Goal: Task Accomplishment & Management: Manage account settings

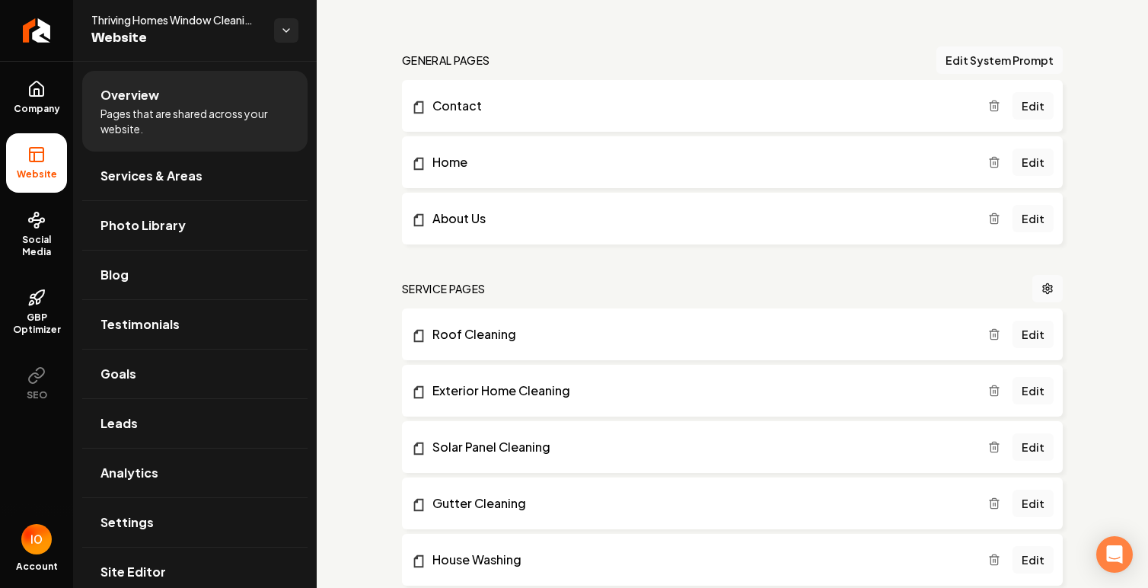
scroll to position [90, 0]
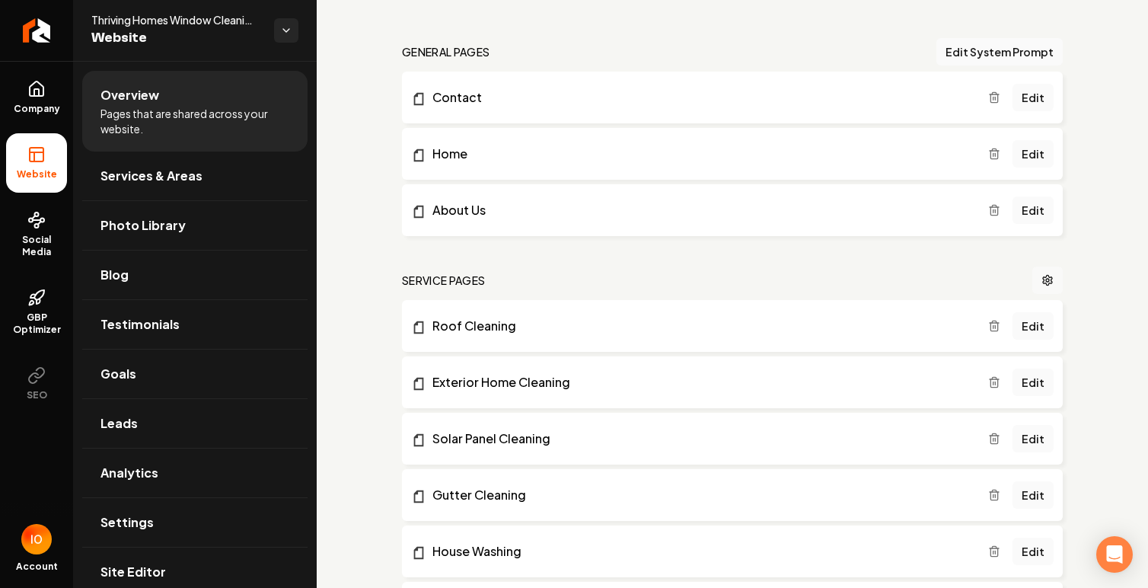
click at [1049, 284] on icon "Main content area" at bounding box center [1047, 280] width 12 height 12
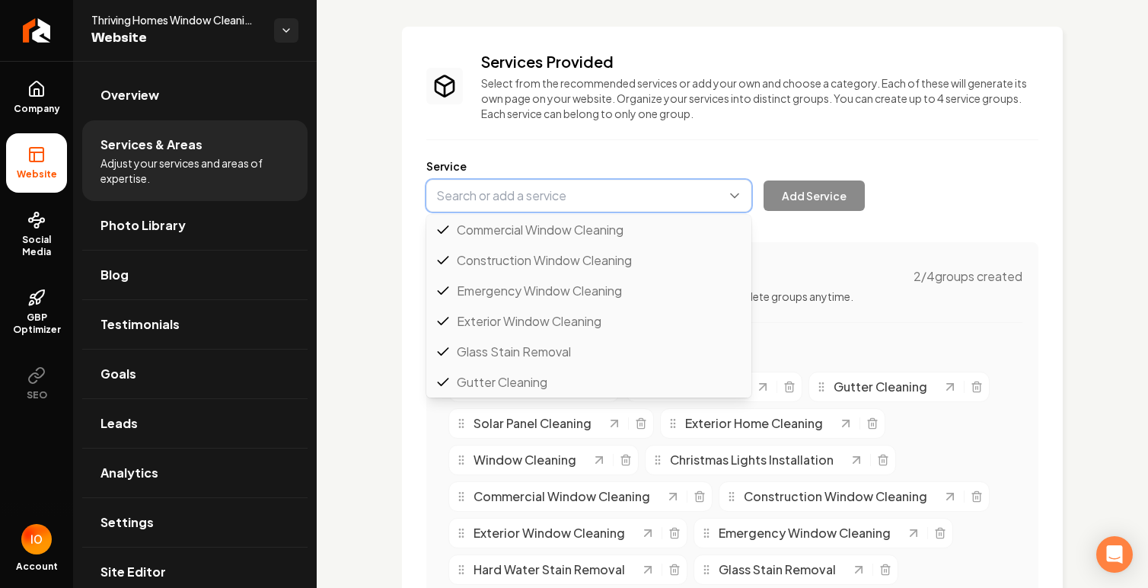
scroll to position [122, 0]
click at [566, 197] on button "Main content area" at bounding box center [588, 196] width 325 height 32
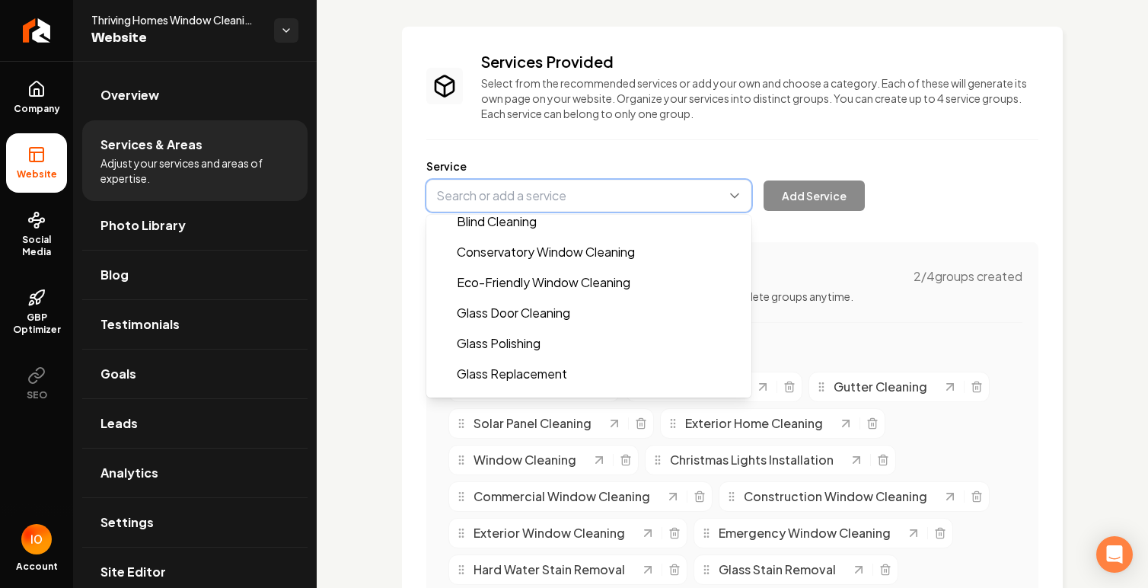
scroll to position [316, 0]
type input "Glass Polishing"
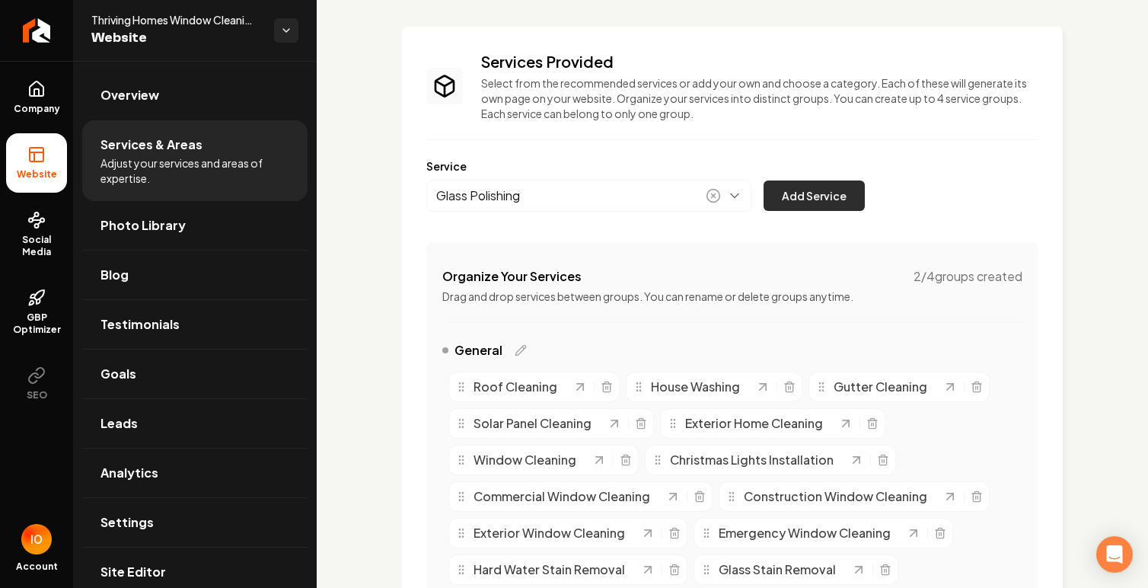
click at [816, 199] on button "Add Service" at bounding box center [814, 195] width 101 height 30
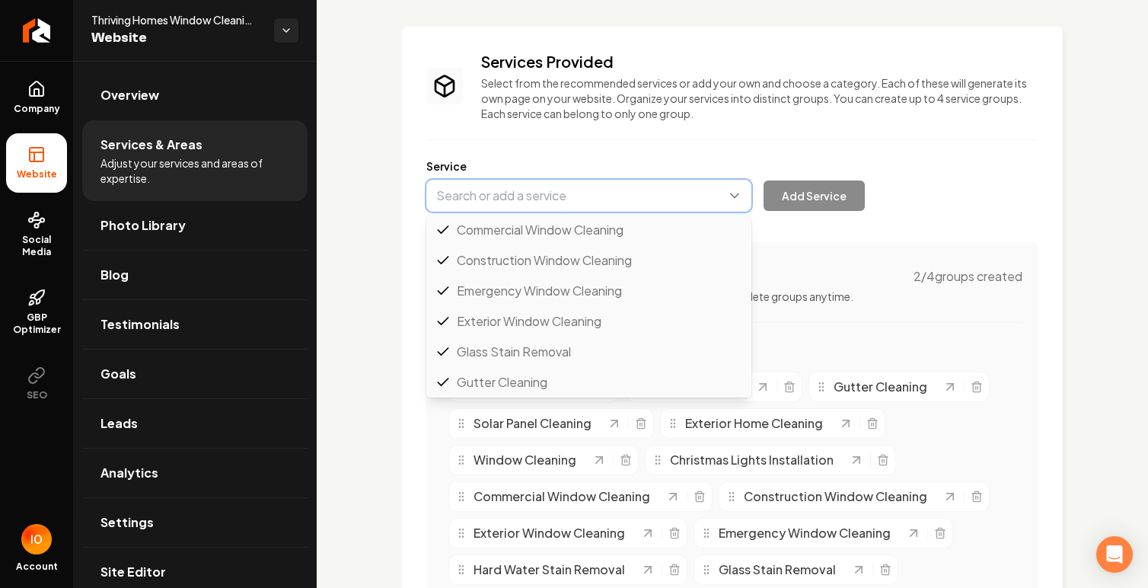
click at [533, 200] on button "Main content area" at bounding box center [588, 196] width 325 height 32
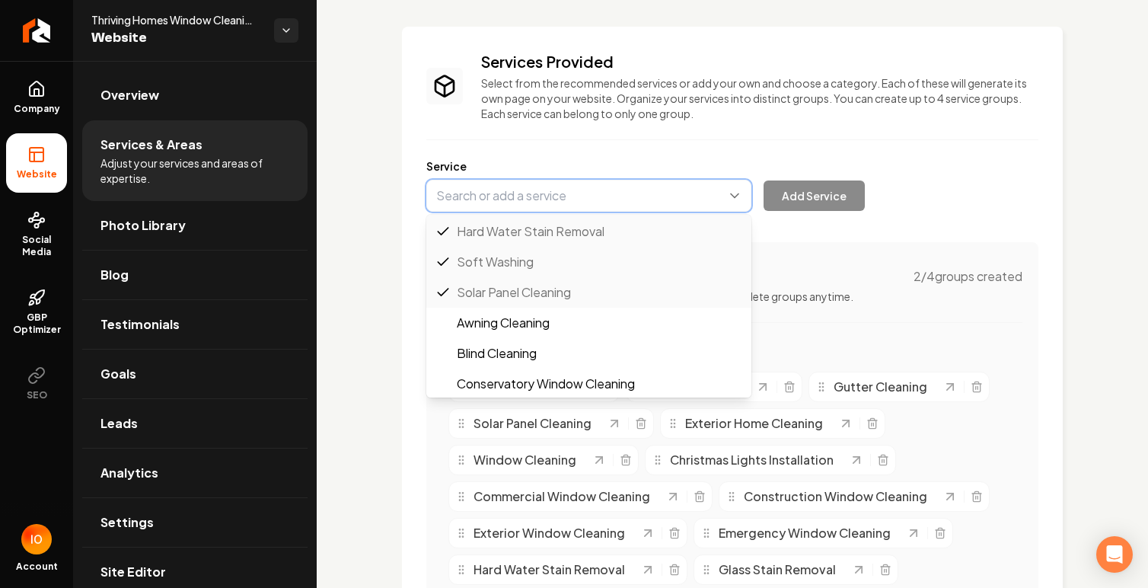
scroll to position [206, 0]
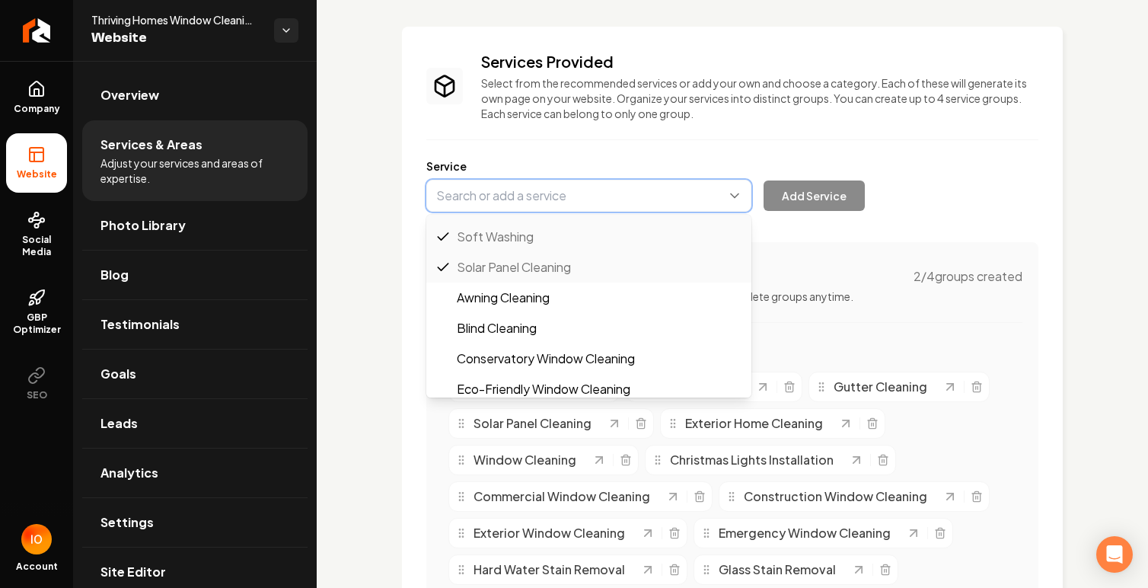
type input "Awning Cleaning"
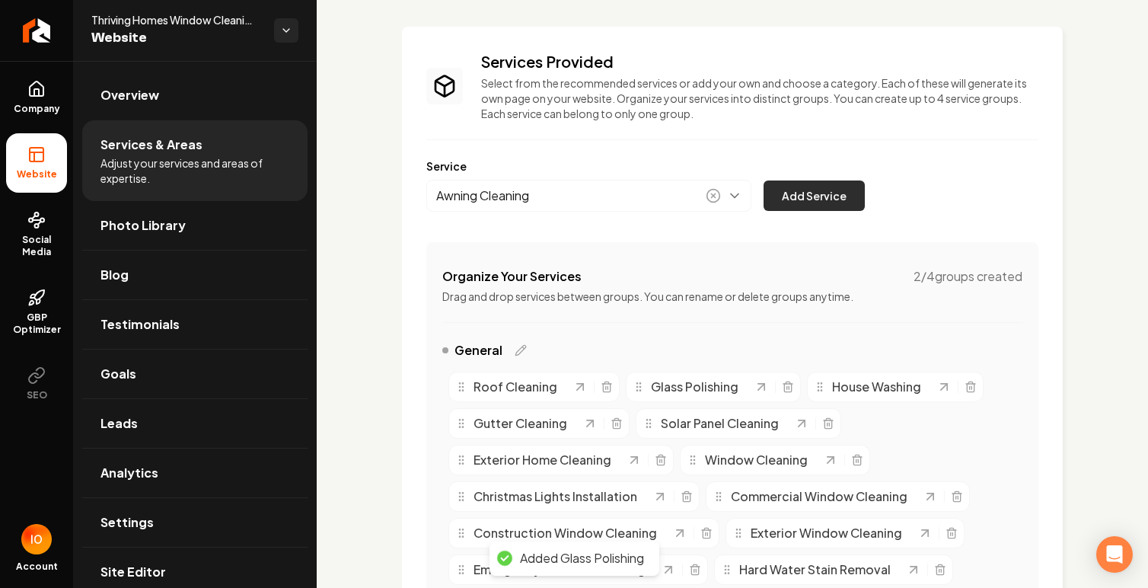
click at [805, 191] on button "Add Service" at bounding box center [814, 195] width 101 height 30
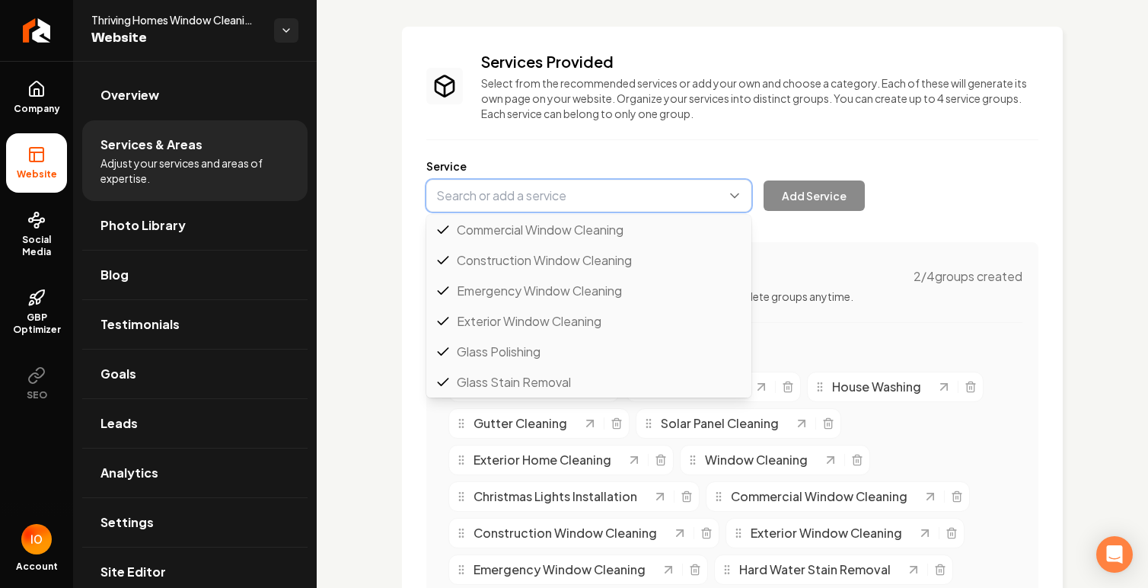
click at [553, 199] on button "Main content area" at bounding box center [588, 196] width 325 height 32
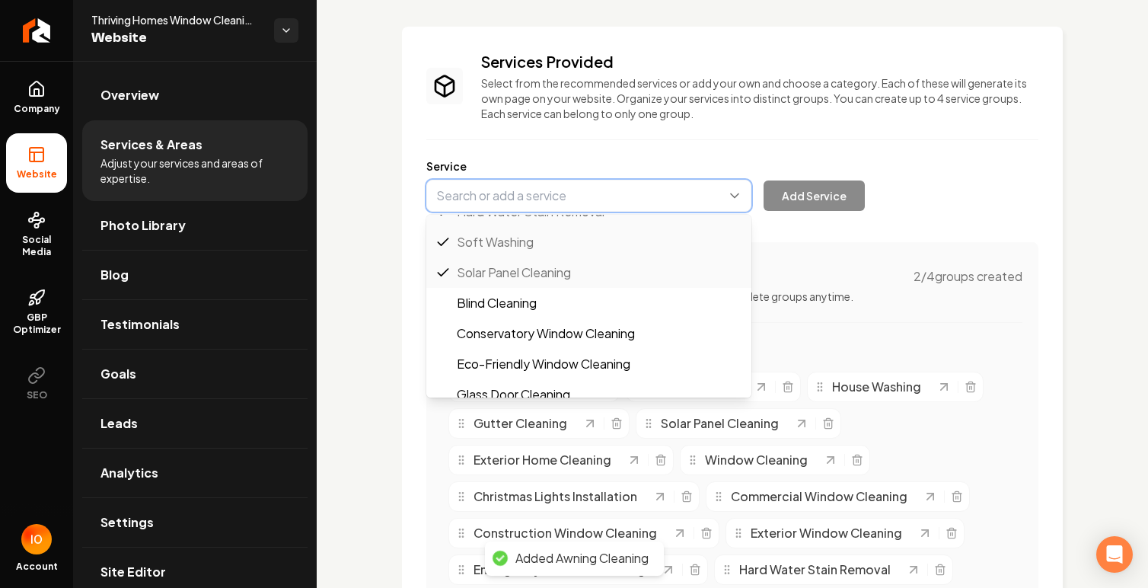
scroll to position [266, 0]
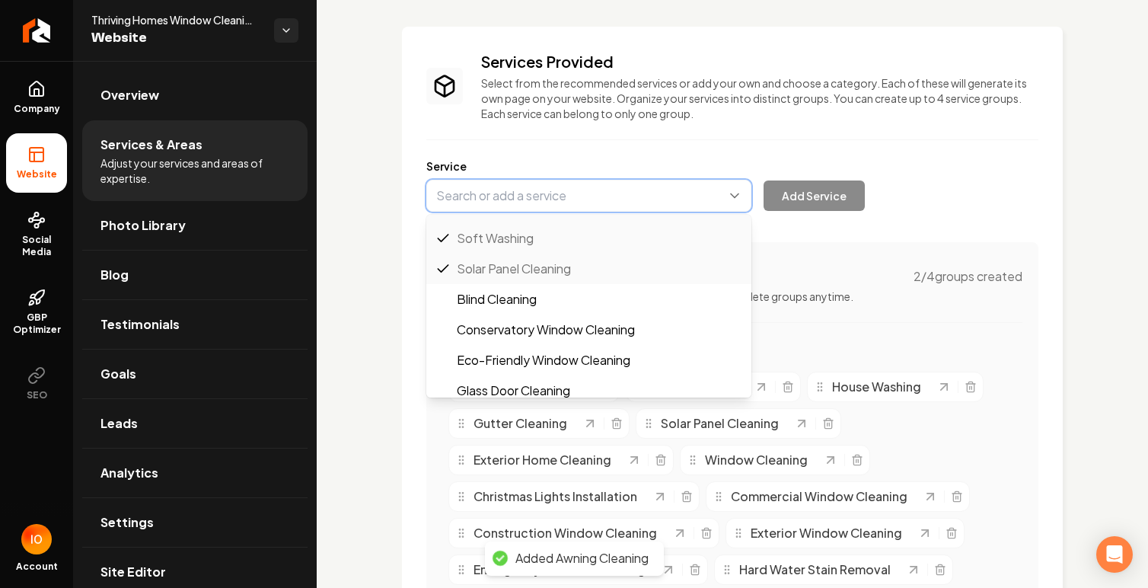
type input "Blind Cleaning"
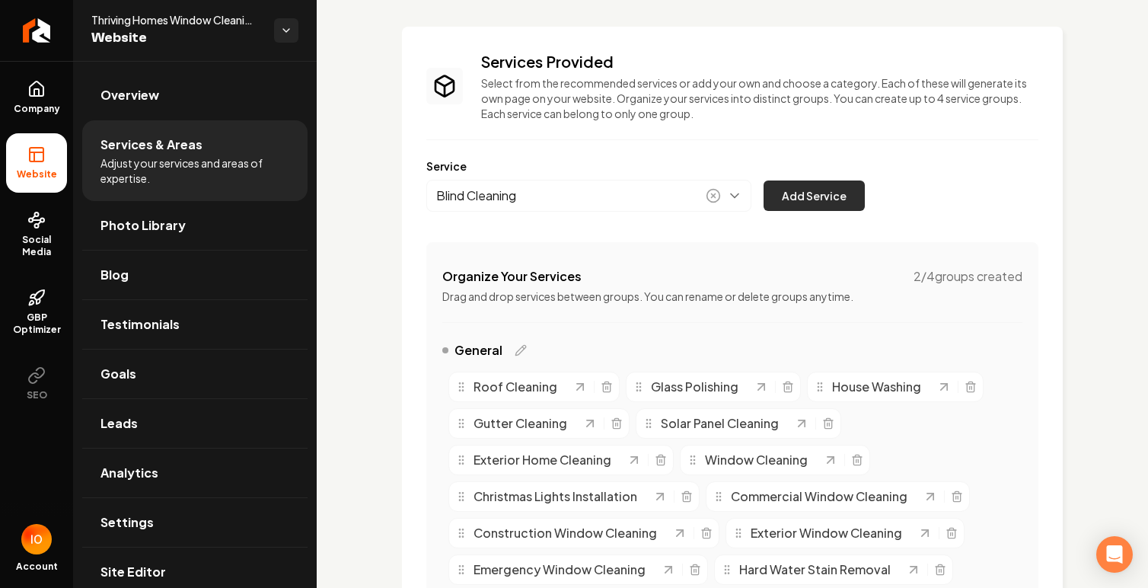
click at [816, 196] on button "Add Service" at bounding box center [814, 195] width 101 height 30
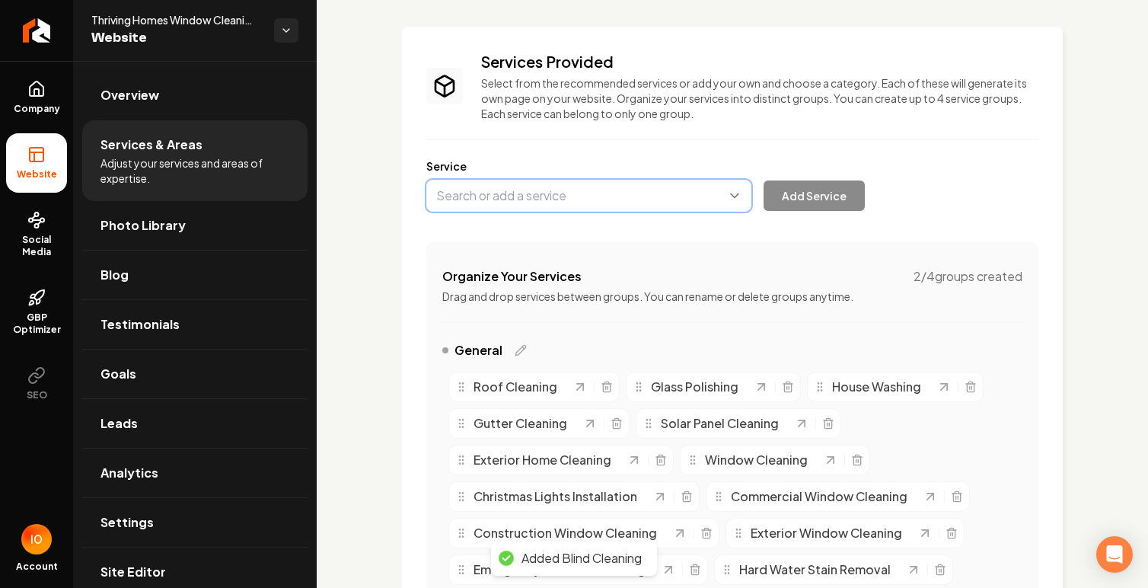
click at [553, 195] on button "Main content area" at bounding box center [588, 196] width 325 height 32
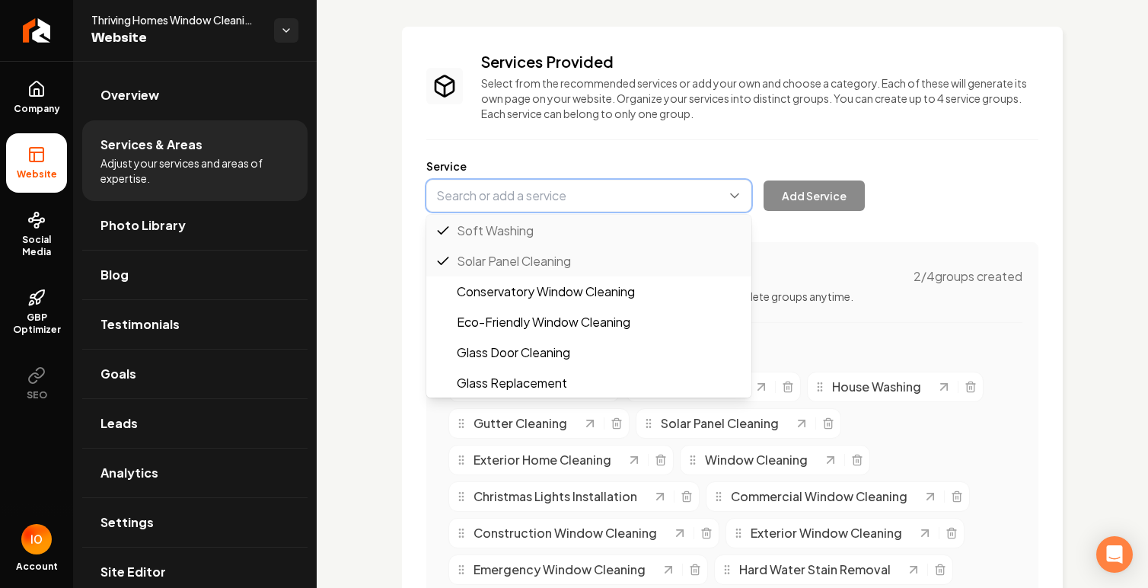
scroll to position [311, 0]
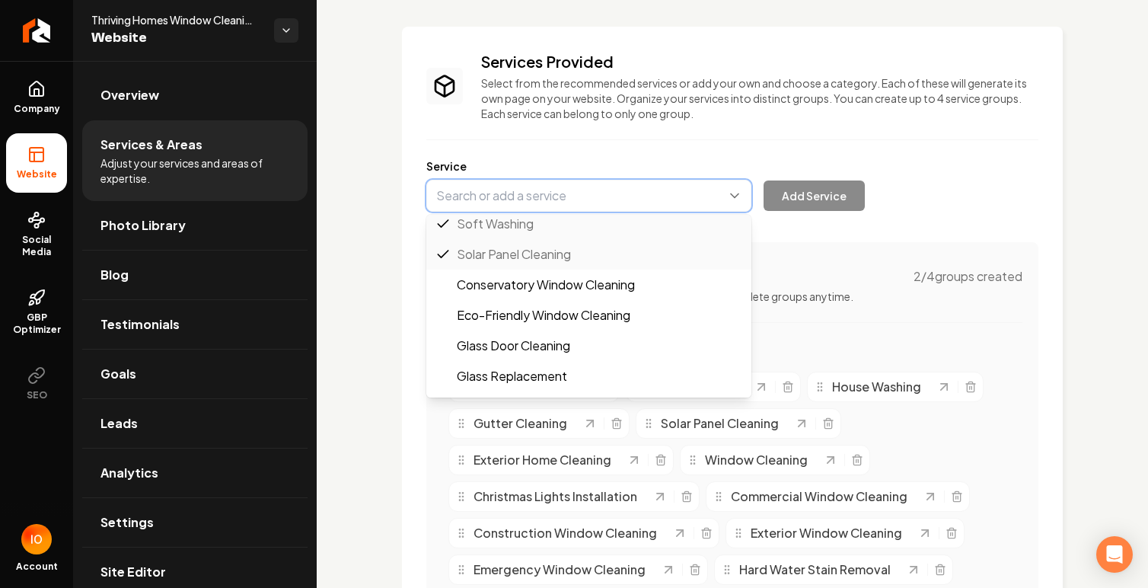
type input "Eco-Friendly Window Cleaning"
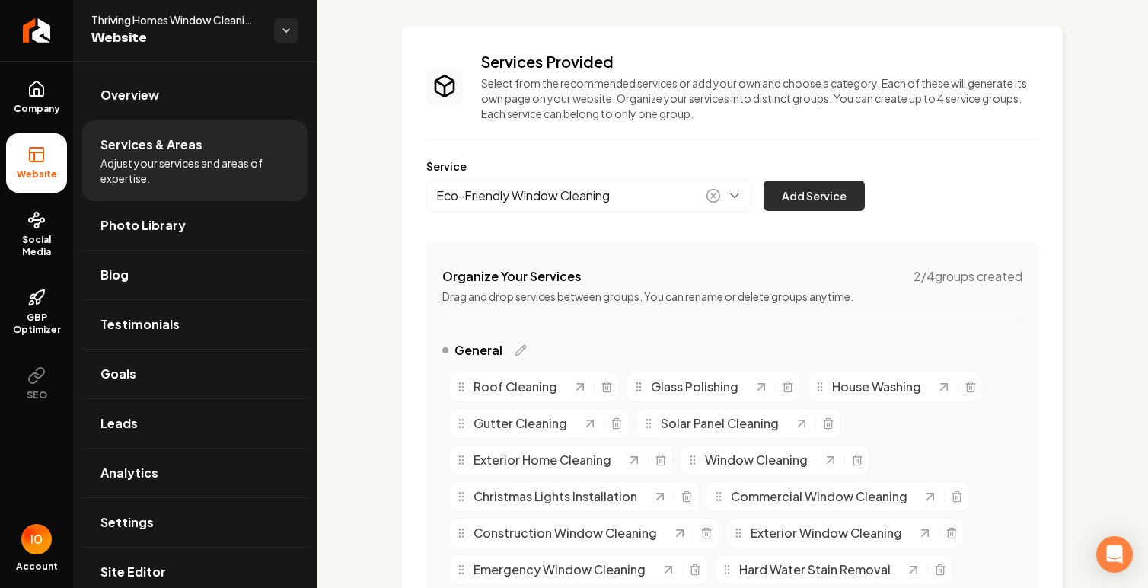
click at [809, 203] on button "Add Service" at bounding box center [814, 195] width 101 height 30
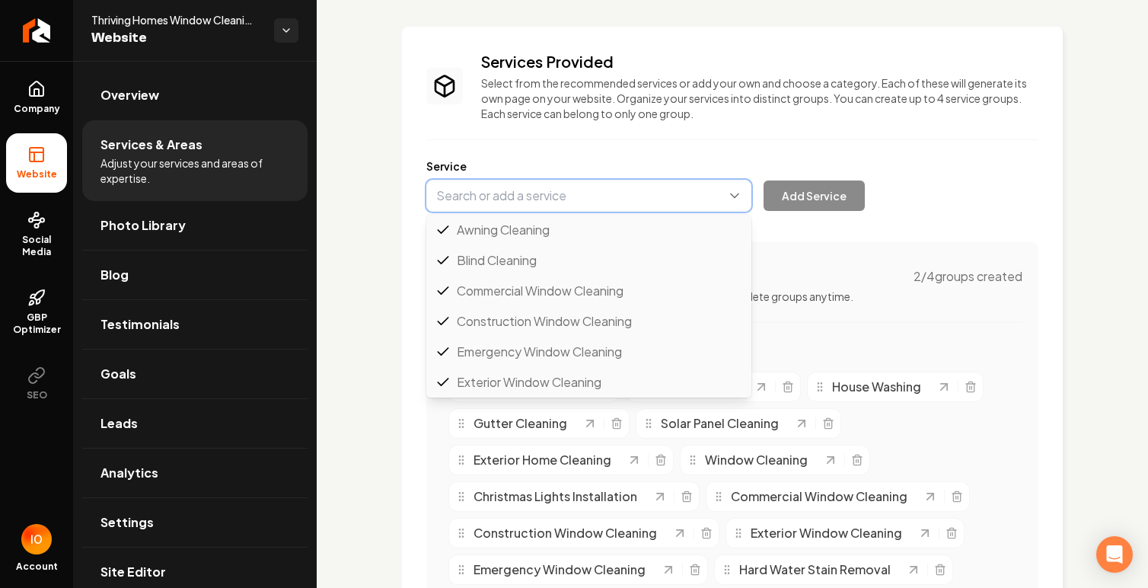
click at [562, 199] on button "Main content area" at bounding box center [588, 196] width 325 height 32
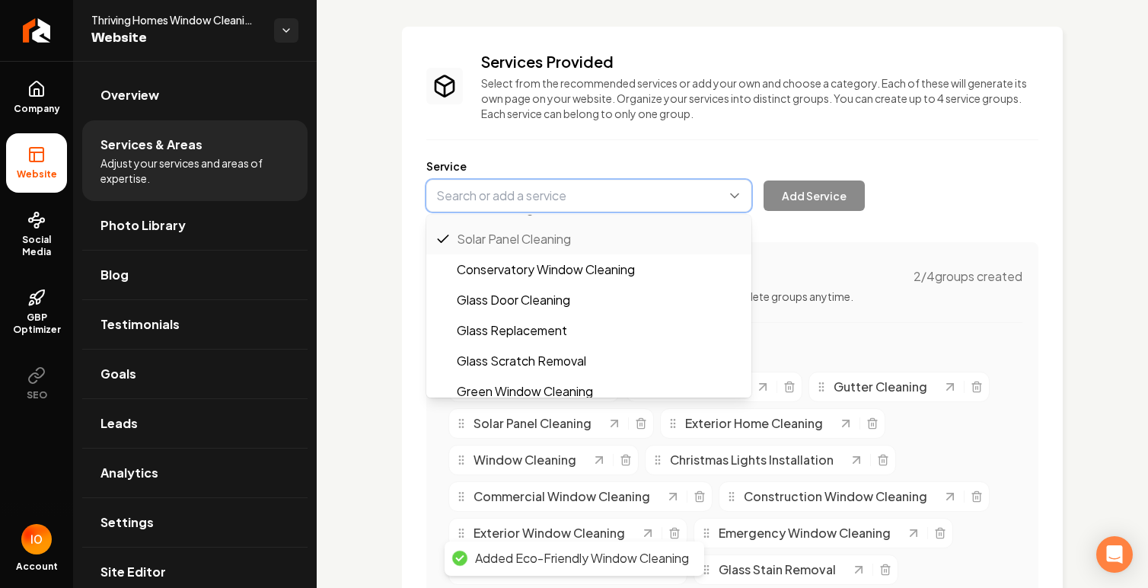
scroll to position [362, 0]
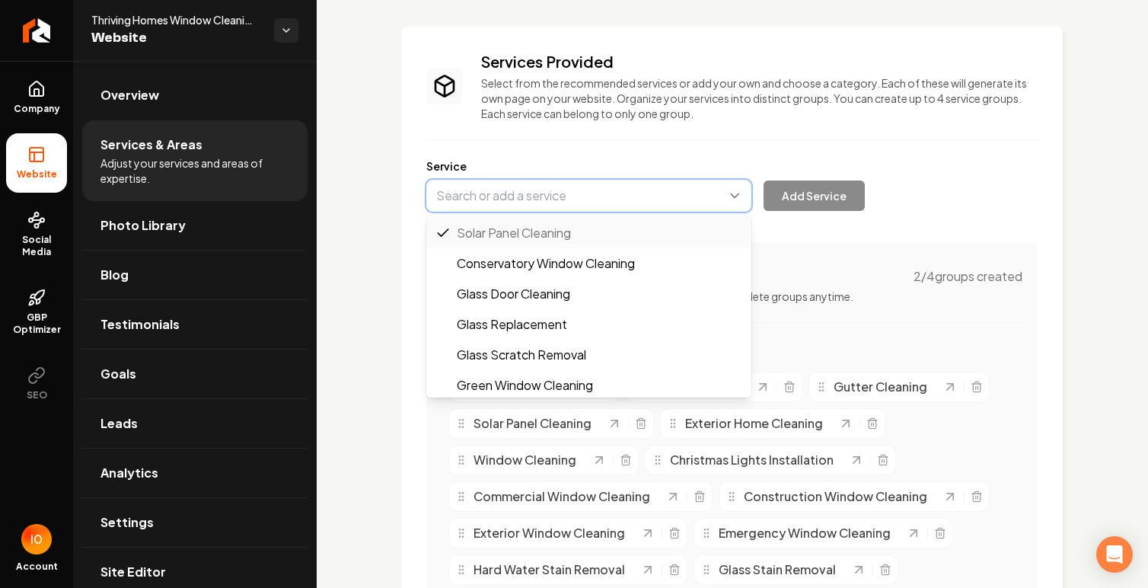
type input "Glass Door Cleaning"
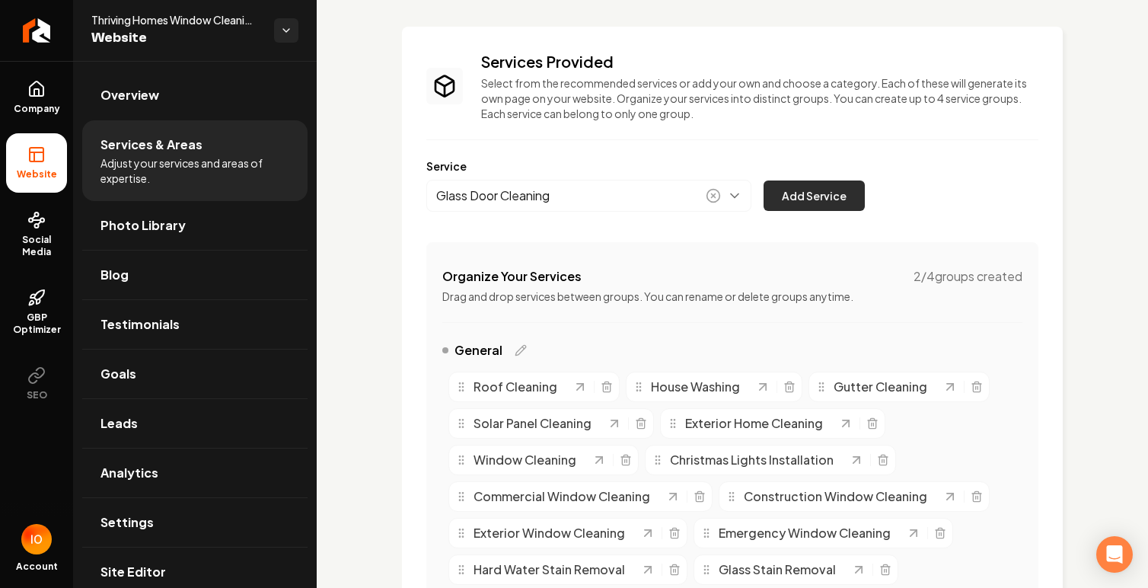
click at [825, 192] on button "Add Service" at bounding box center [814, 195] width 101 height 30
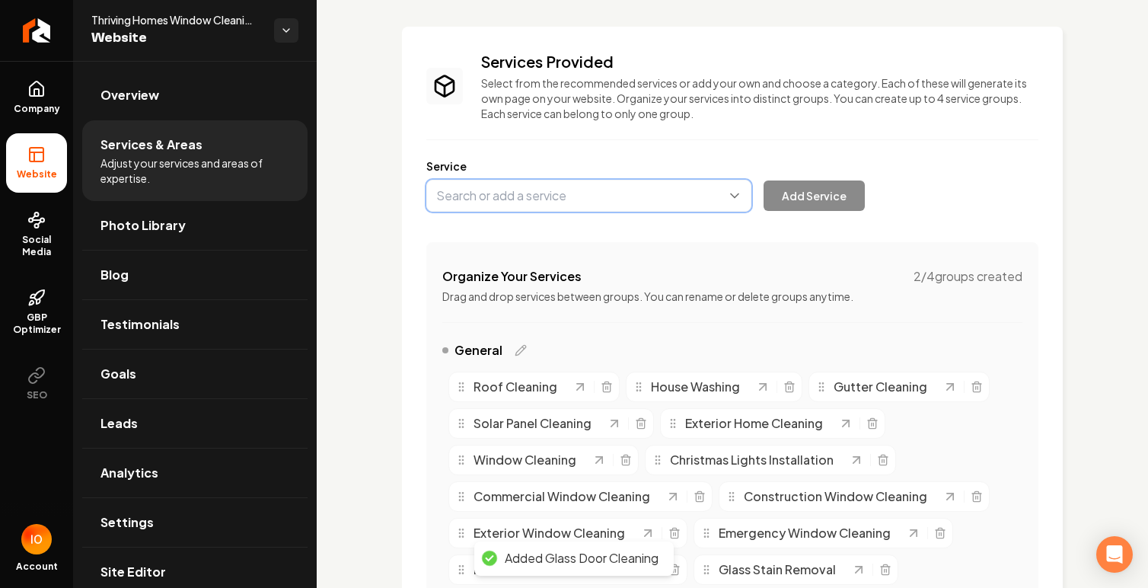
click at [582, 200] on button "Main content area" at bounding box center [588, 196] width 325 height 32
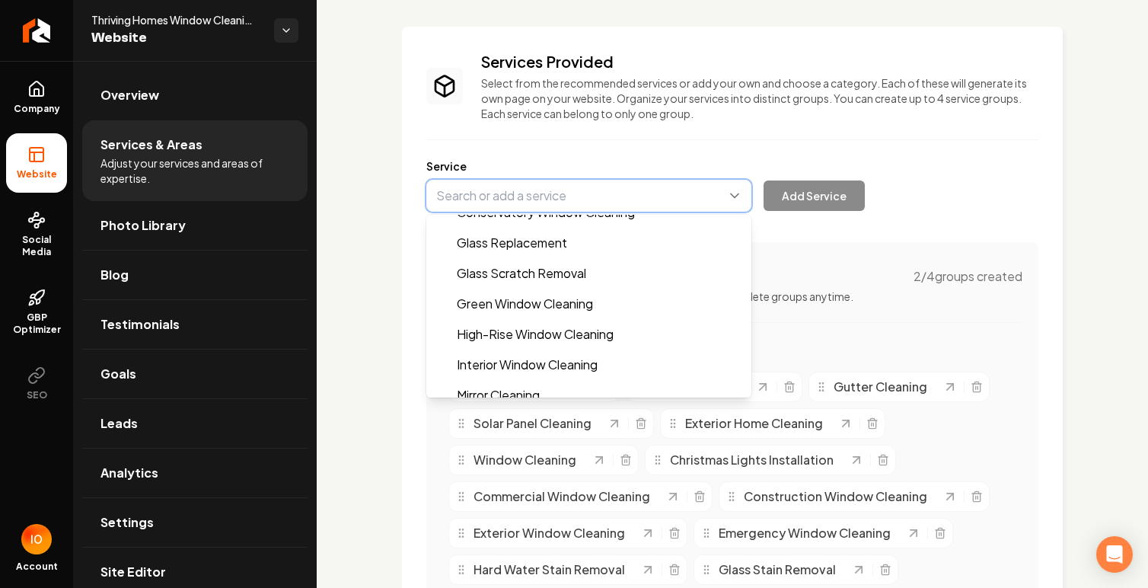
scroll to position [451, 0]
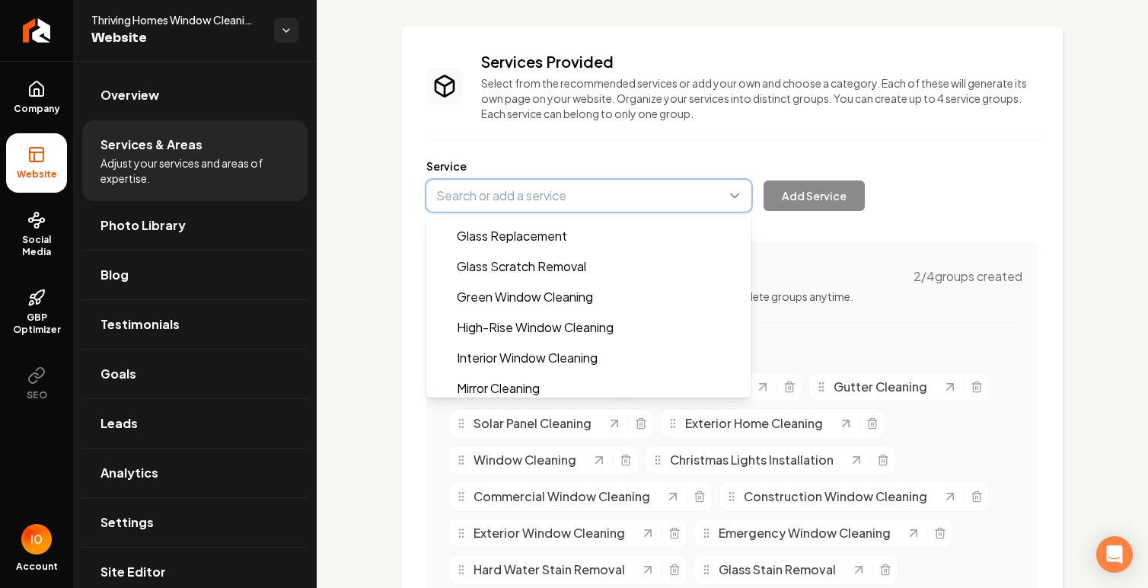
type input "High-Rise Window Cleaning"
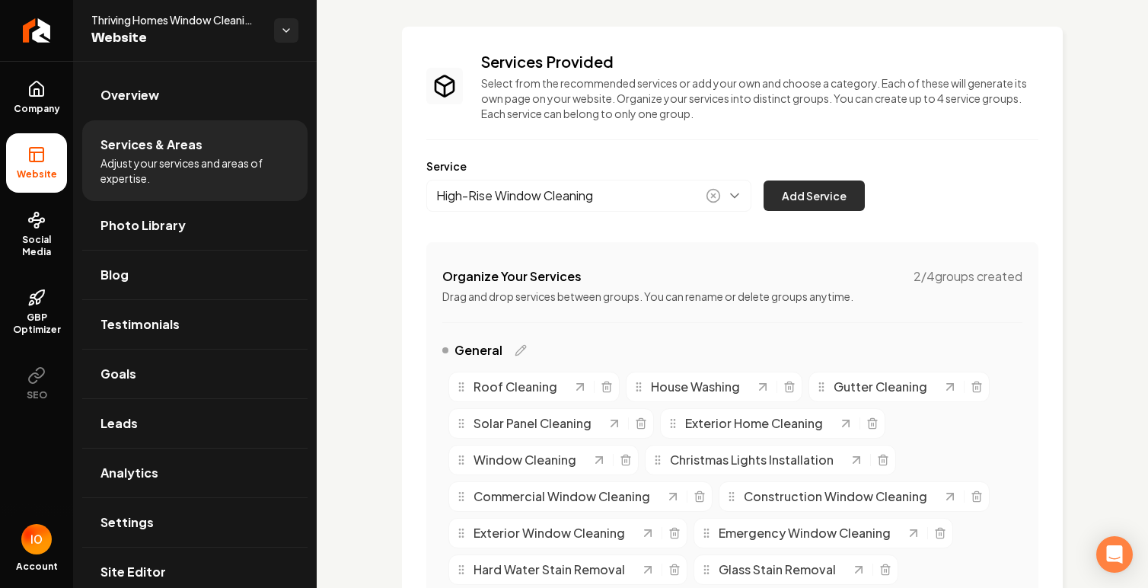
click at [841, 193] on button "Add Service" at bounding box center [814, 195] width 101 height 30
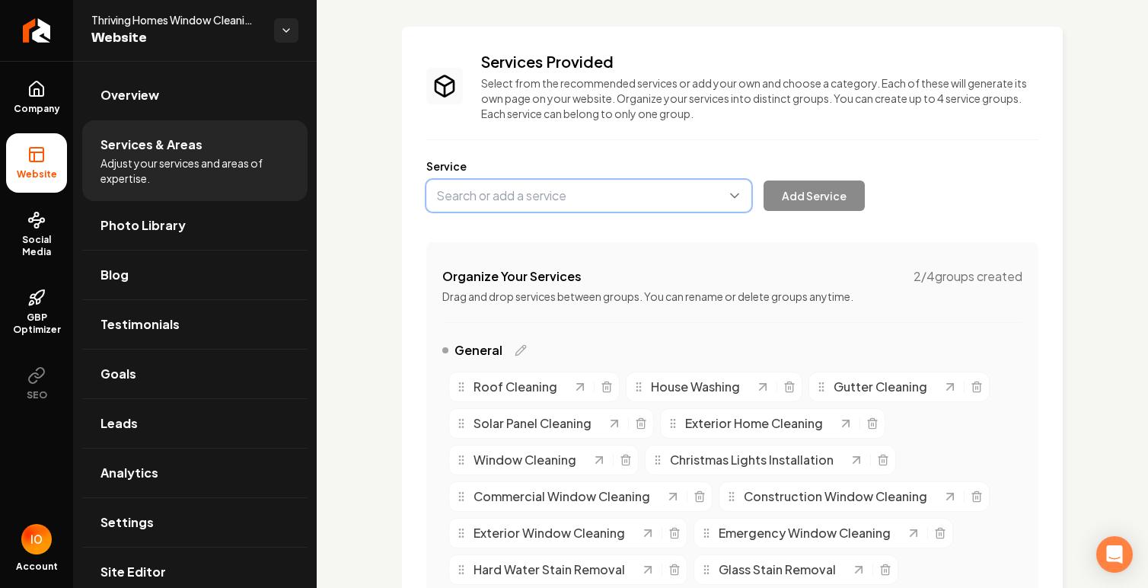
click at [559, 201] on button "Main content area" at bounding box center [588, 196] width 325 height 32
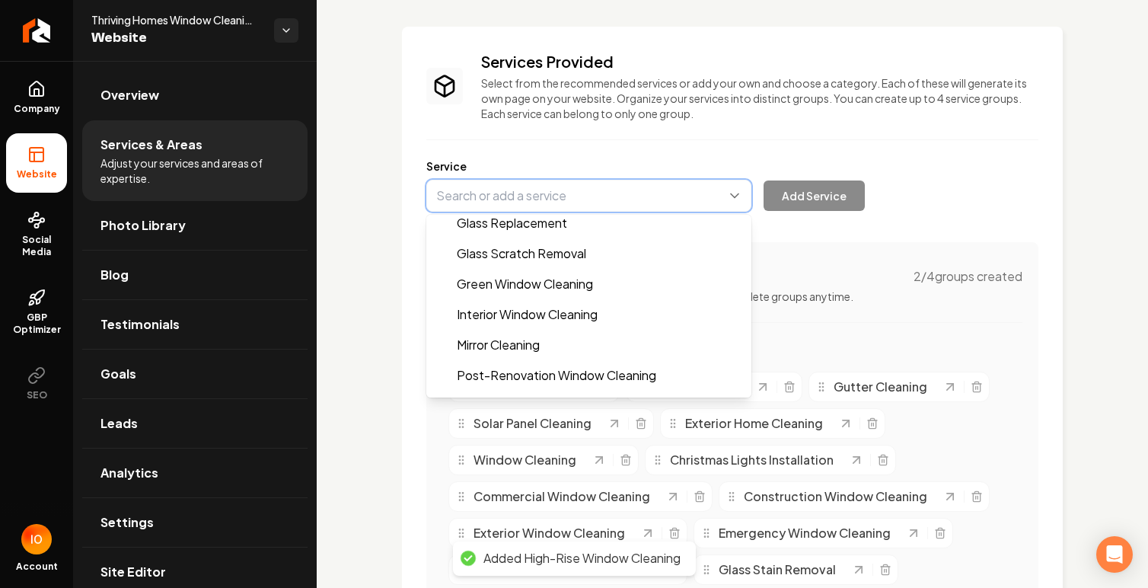
scroll to position [495, 0]
type input "Interior Window Cleaning"
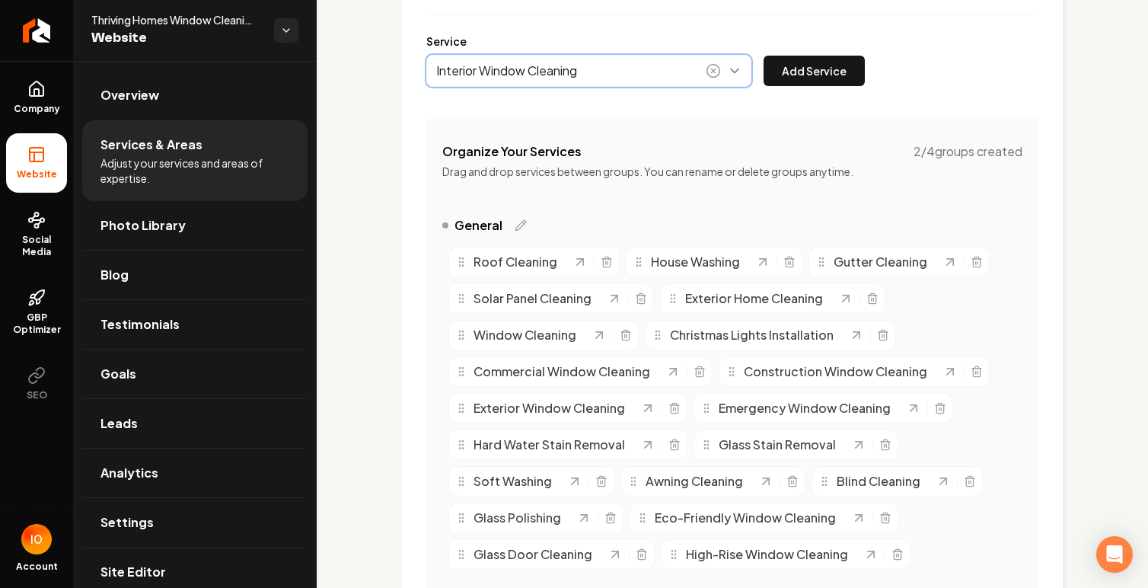
scroll to position [202, 0]
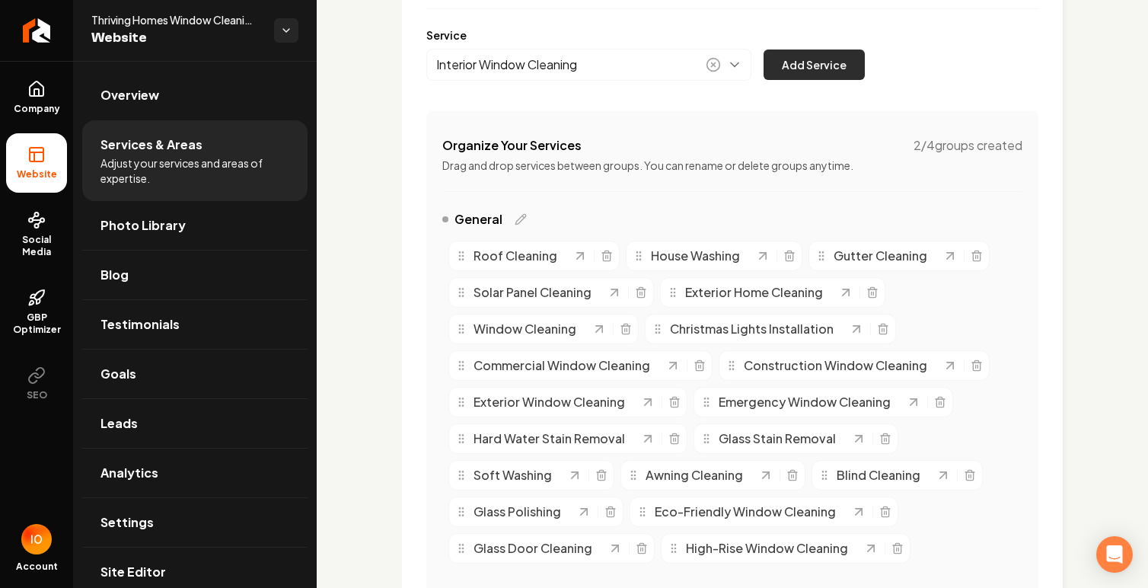
click at [808, 62] on button "Add Service" at bounding box center [814, 64] width 101 height 30
click at [640, 69] on button "Main content area" at bounding box center [588, 65] width 325 height 32
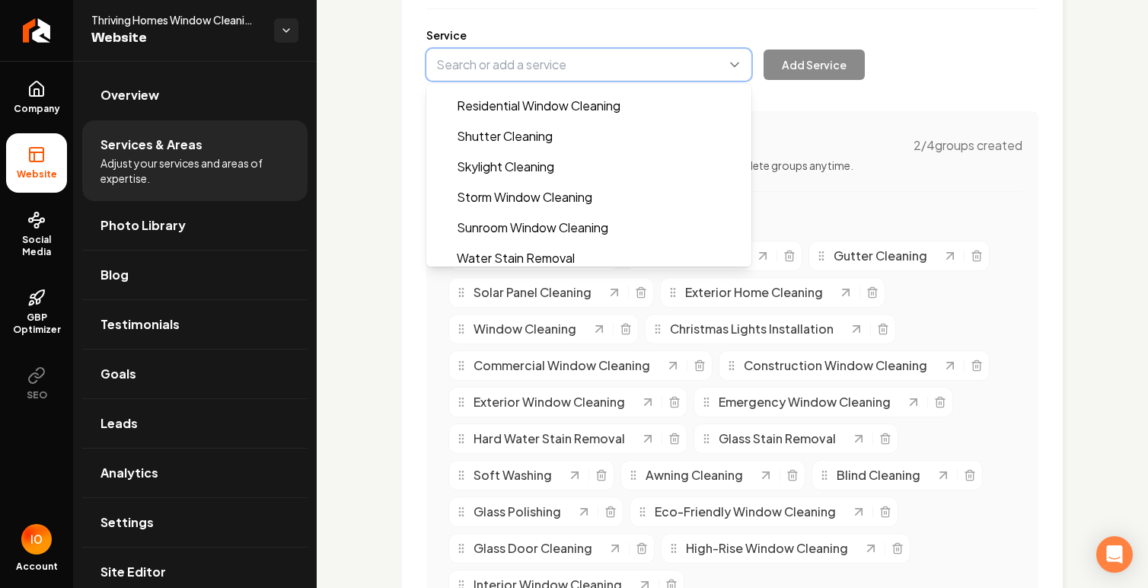
scroll to position [700, 0]
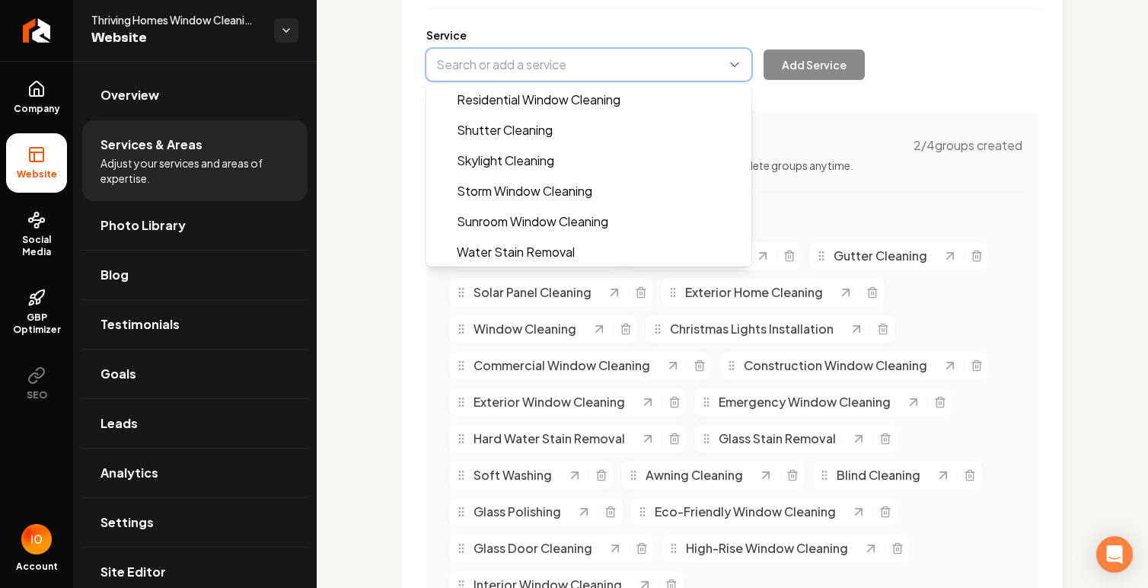
type input "Skylight Cleaning"
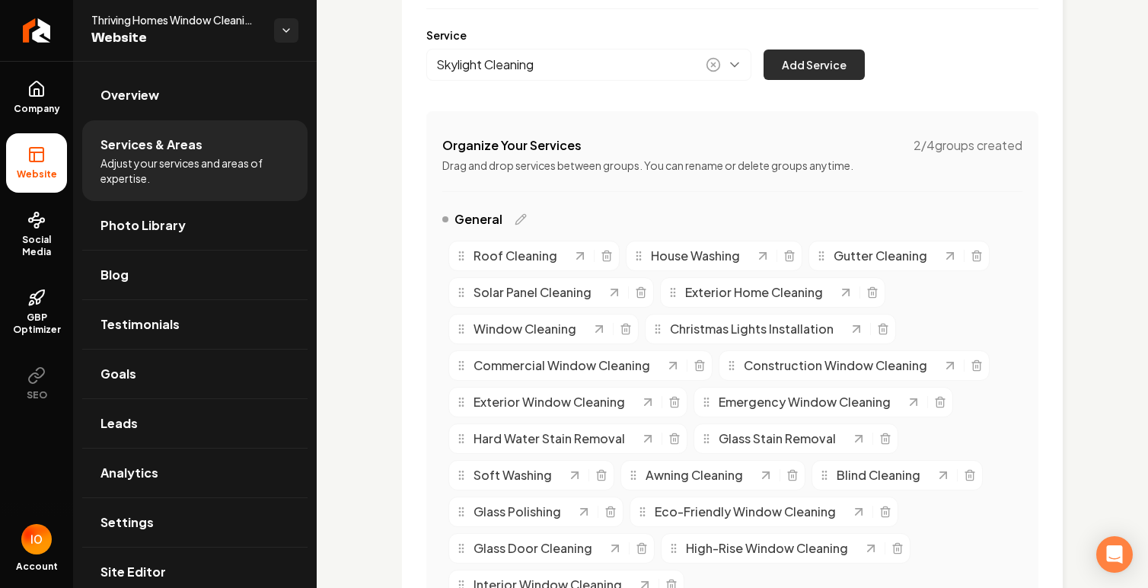
click at [798, 66] on button "Add Service" at bounding box center [814, 64] width 101 height 30
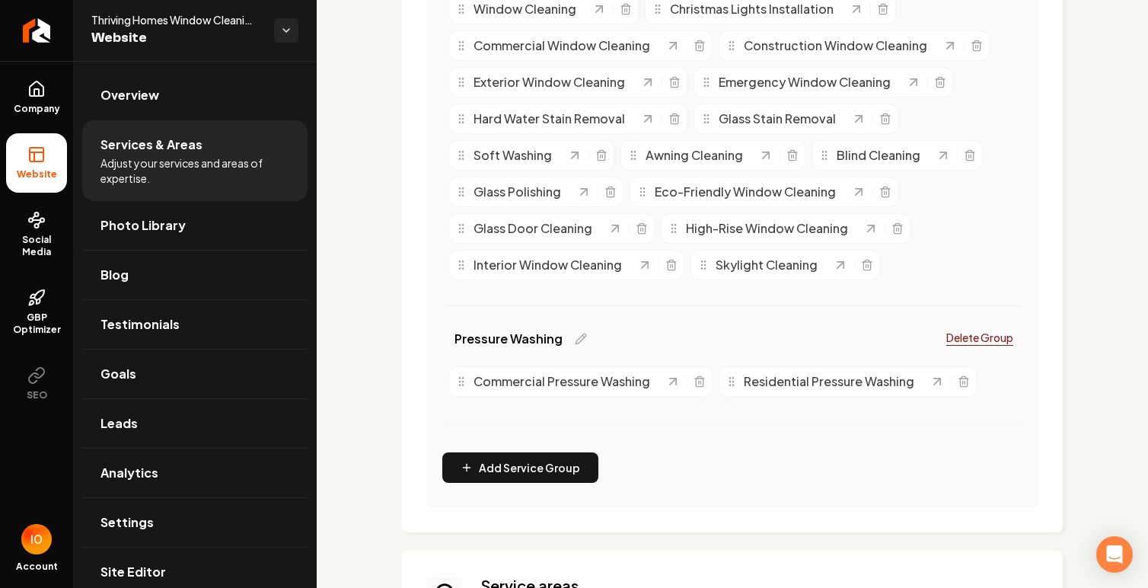
scroll to position [528, 0]
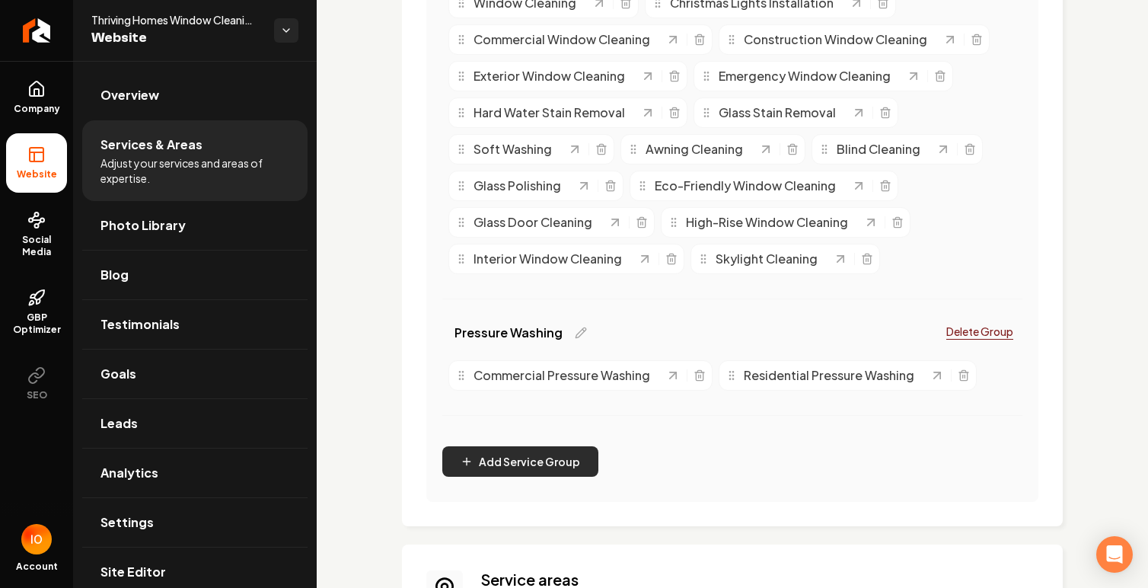
click at [545, 462] on button "Add Service Group" at bounding box center [520, 461] width 156 height 30
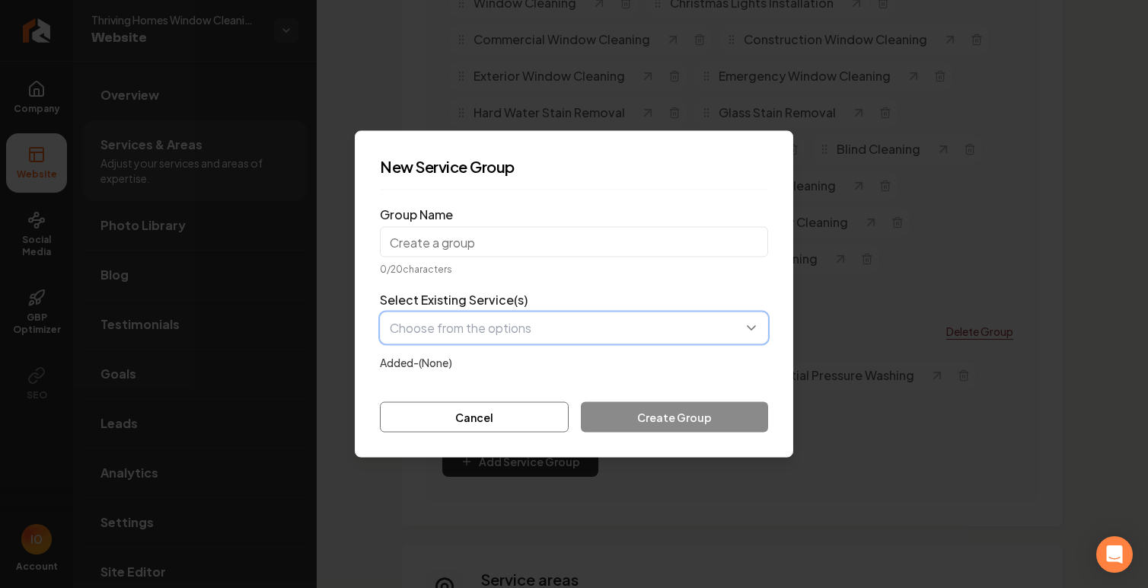
click at [521, 327] on button "button" at bounding box center [574, 328] width 388 height 32
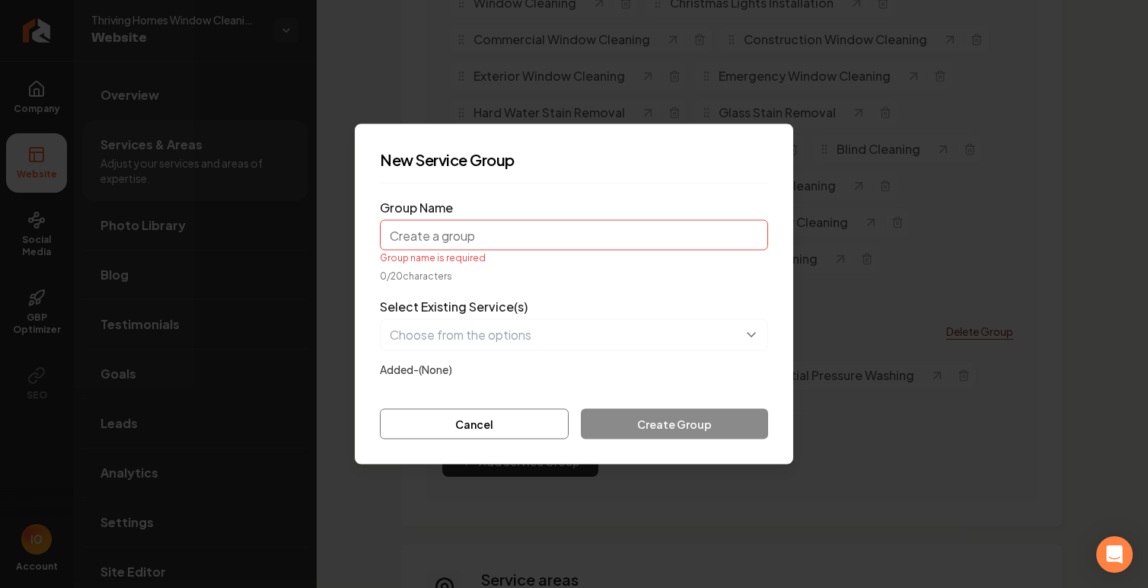
click at [531, 277] on form "Group Name Group name is required 0 / 20 characters Select Existing Service(s) …" at bounding box center [574, 318] width 388 height 244
click at [509, 237] on input "Group Name" at bounding box center [574, 235] width 388 height 30
type input "Solar Panel Cleaning"
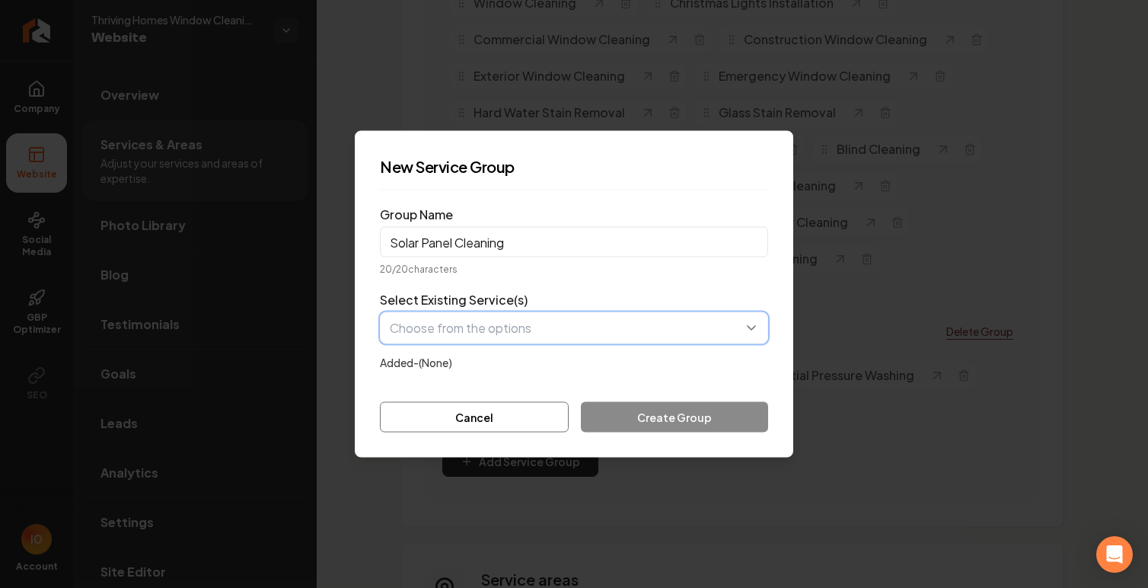
click at [552, 324] on button "button" at bounding box center [574, 328] width 388 height 32
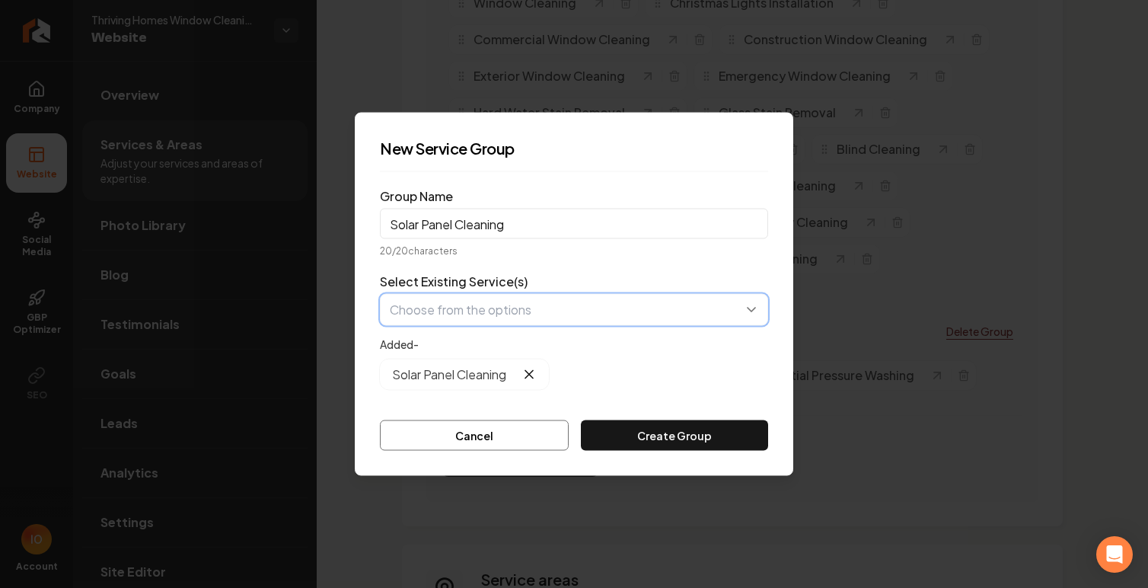
click at [521, 311] on button "button" at bounding box center [574, 310] width 388 height 32
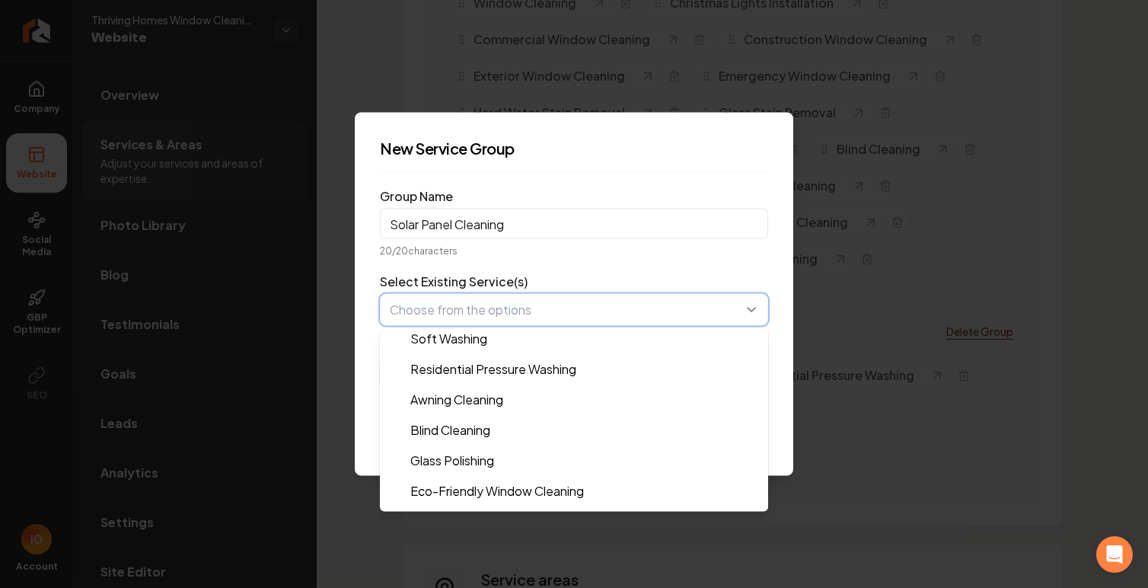
scroll to position [397, 0]
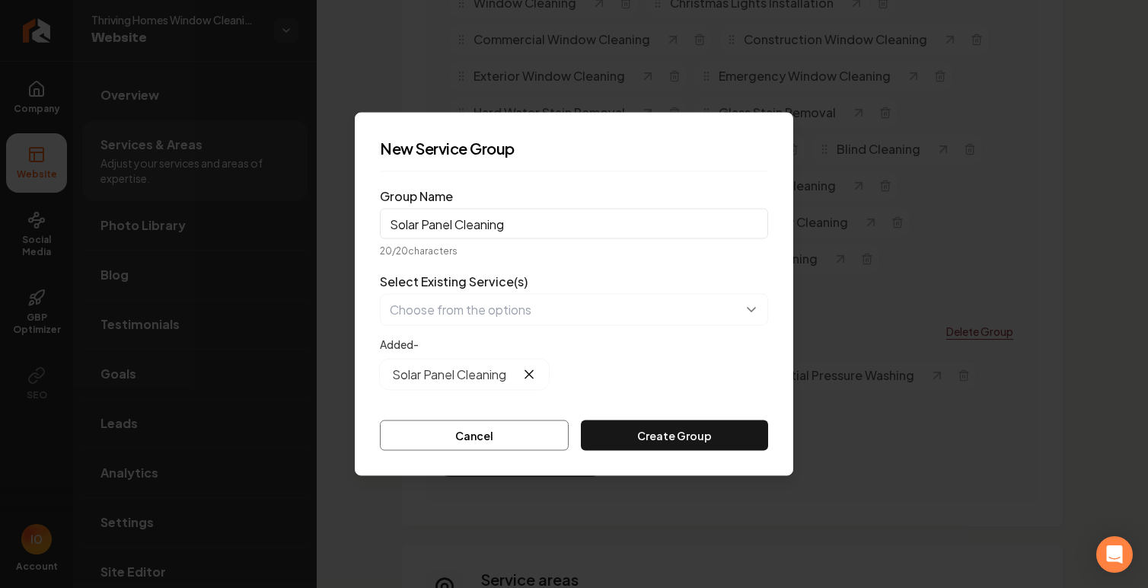
click at [698, 260] on form "Group Name Solar Panel Cleaning 20 / 20 characters Select Existing Service(s) A…" at bounding box center [574, 317] width 388 height 266
click at [690, 430] on button "Create Group" at bounding box center [674, 435] width 187 height 30
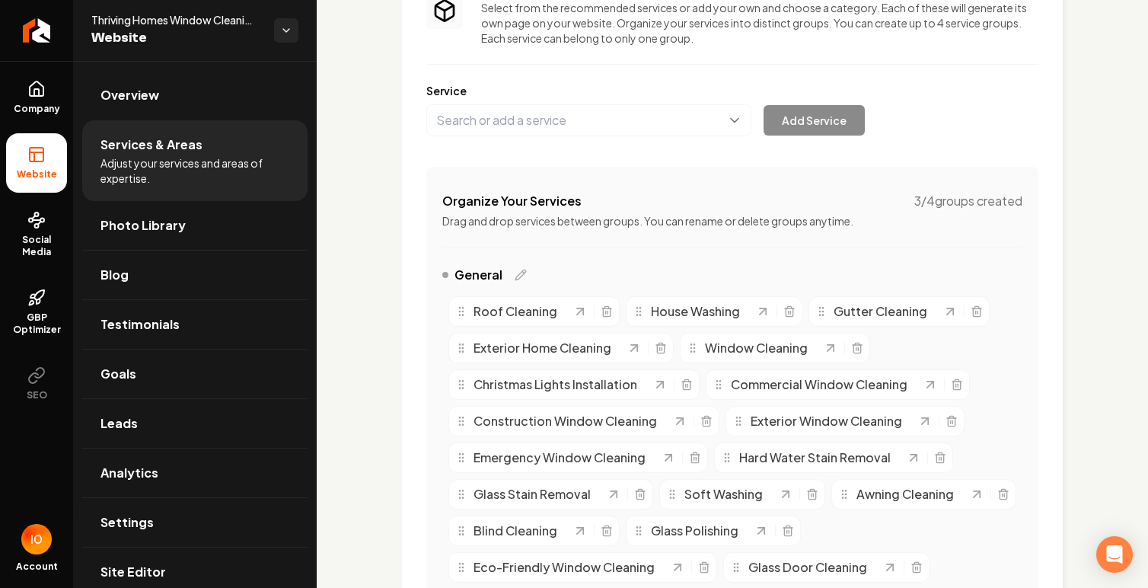
scroll to position [139, 0]
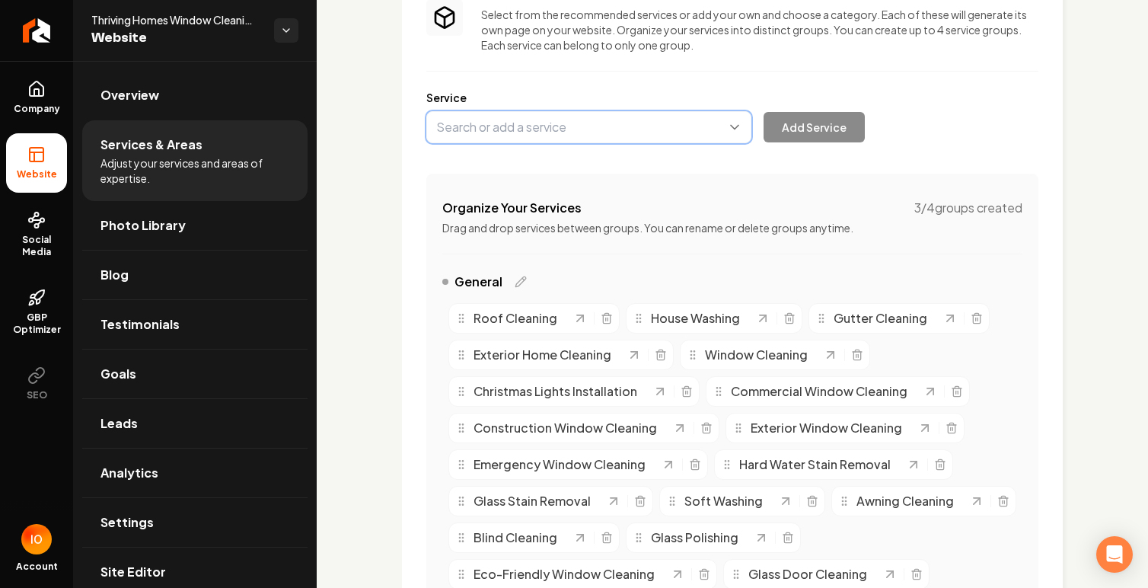
click at [579, 130] on button "Main content area" at bounding box center [588, 127] width 325 height 32
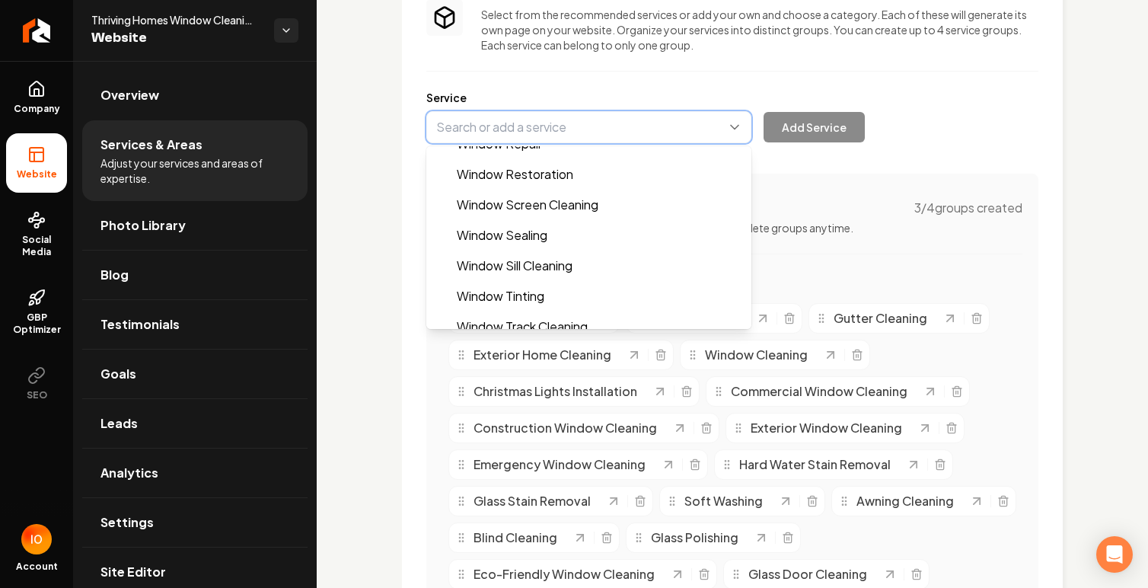
scroll to position [1302, 0]
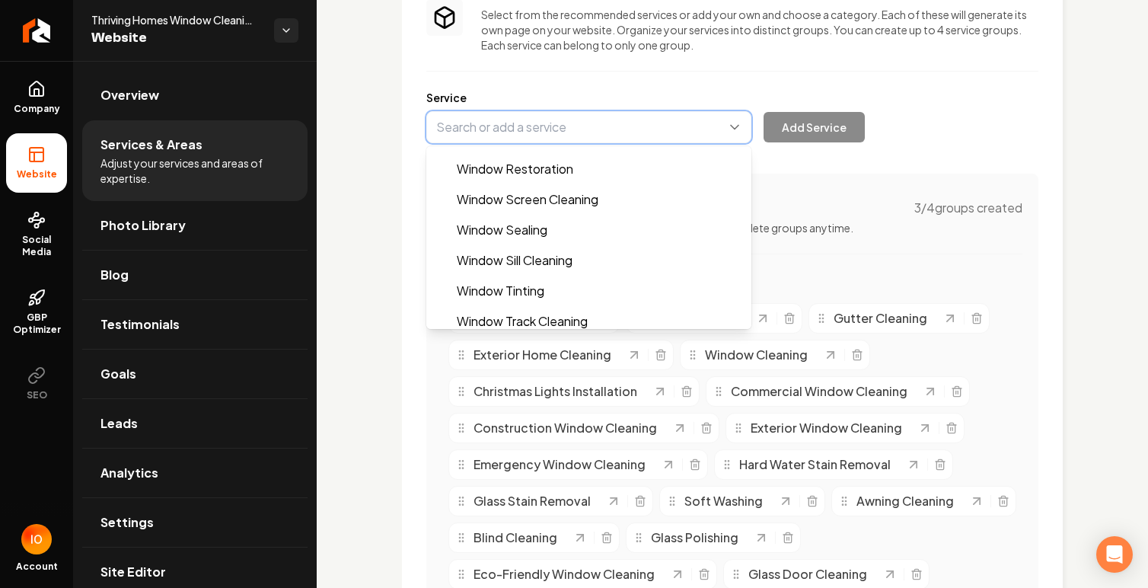
type input "Window Screen Cleaning"
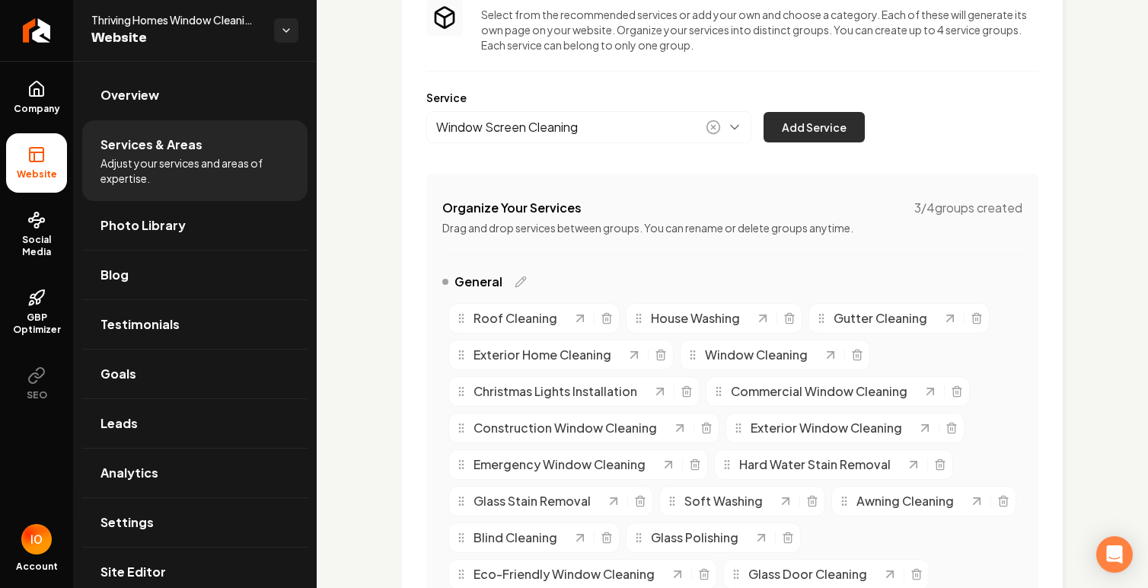
click at [810, 134] on button "Add Service" at bounding box center [814, 127] width 101 height 30
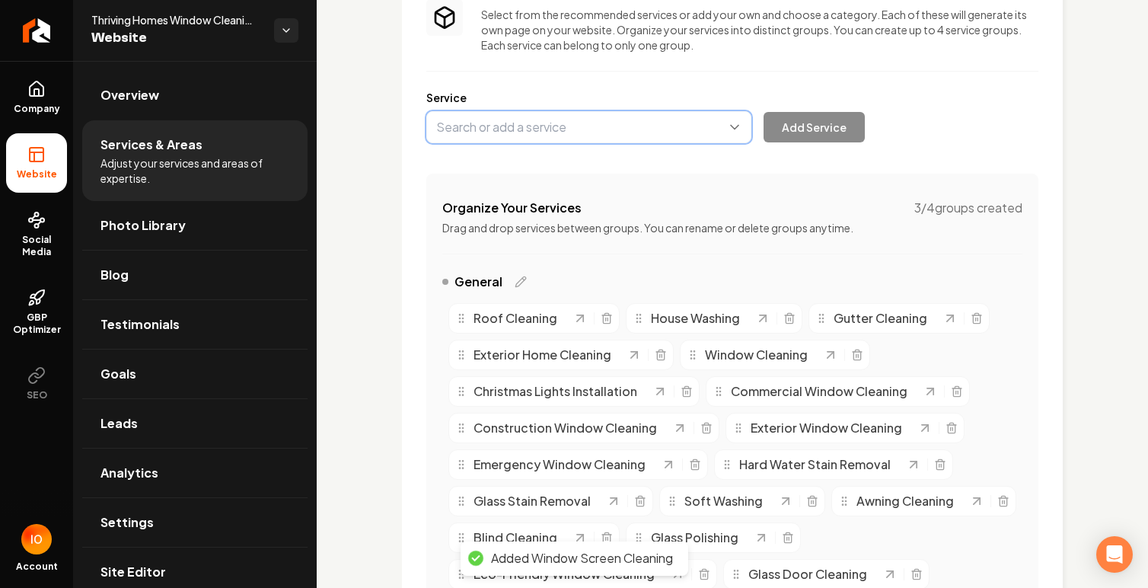
click at [549, 129] on button "Main content area" at bounding box center [588, 127] width 325 height 32
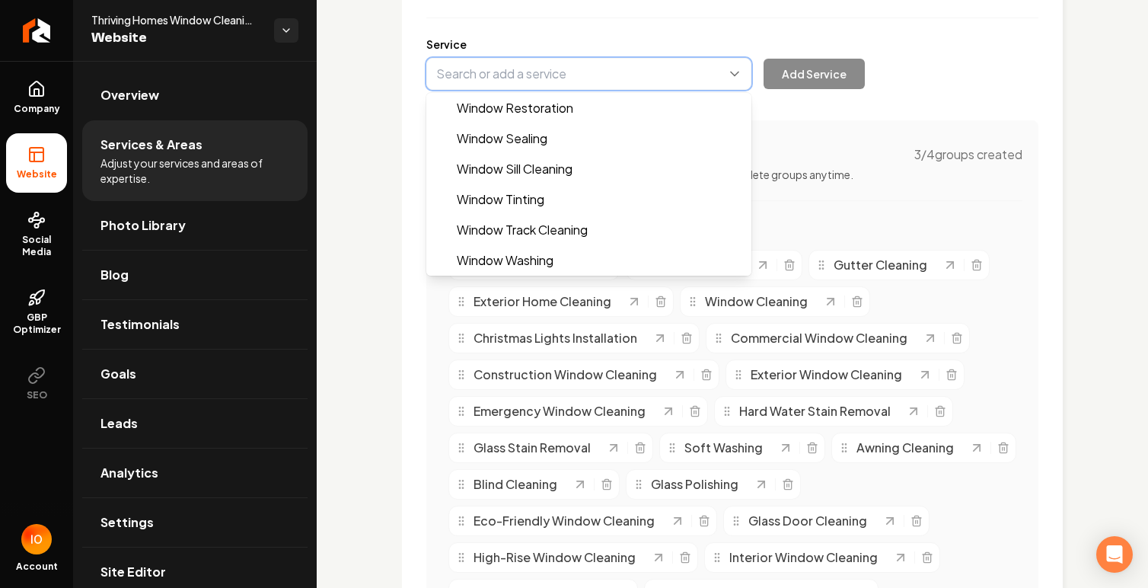
scroll to position [206, 0]
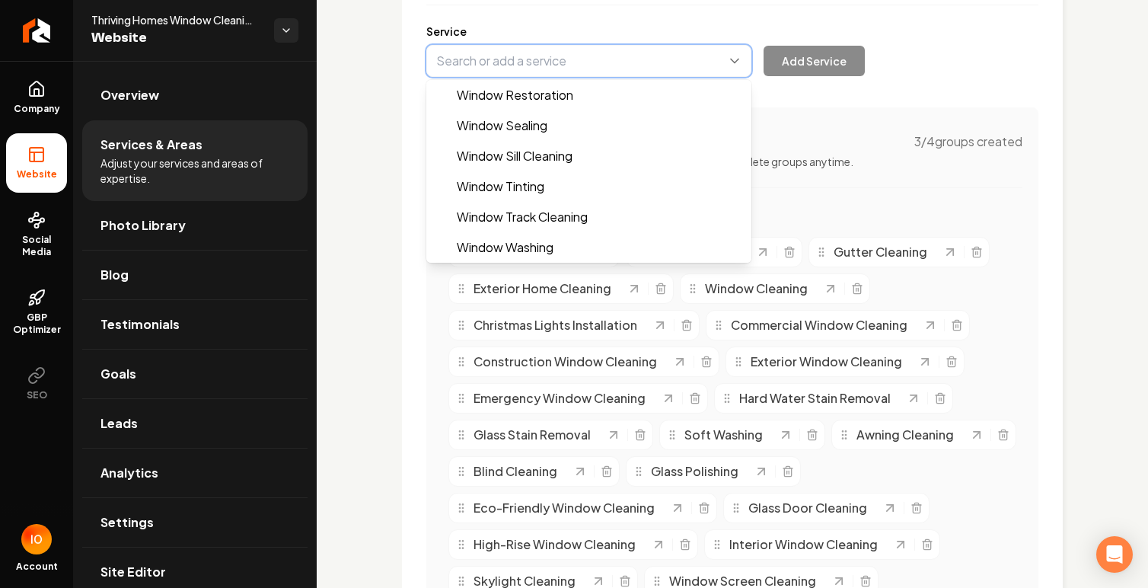
type input "Window Track Cleaning"
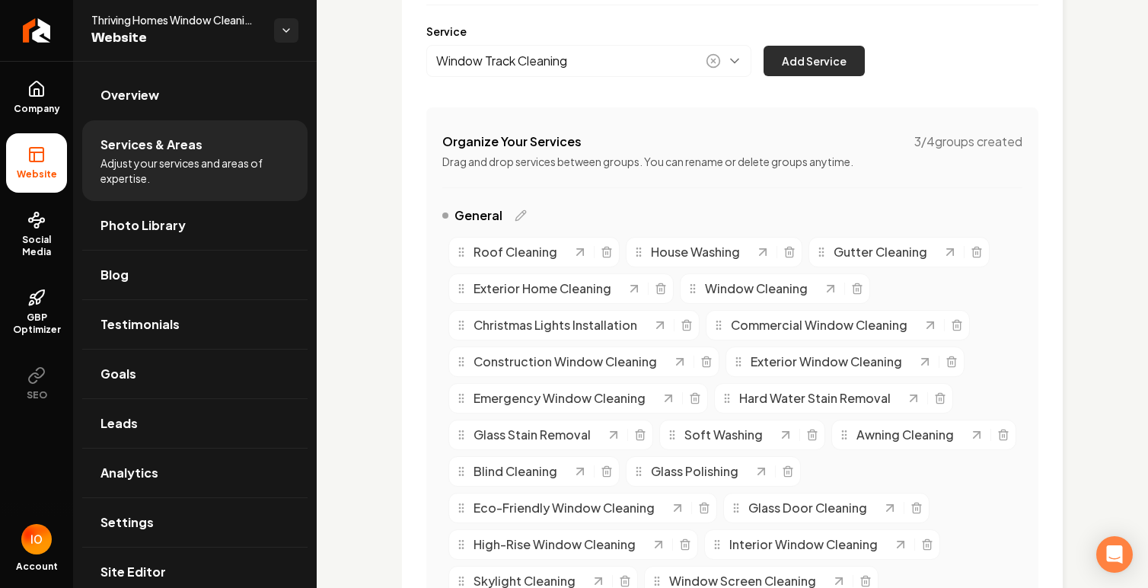
click at [804, 57] on button "Add Service" at bounding box center [814, 61] width 101 height 30
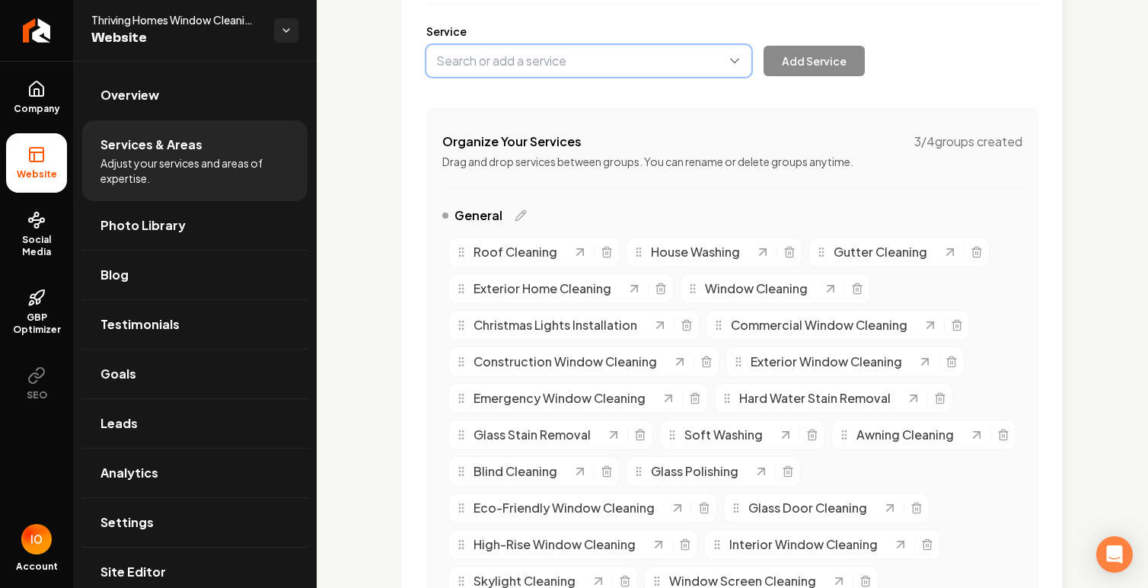
click at [522, 62] on button "Main content area" at bounding box center [588, 61] width 325 height 32
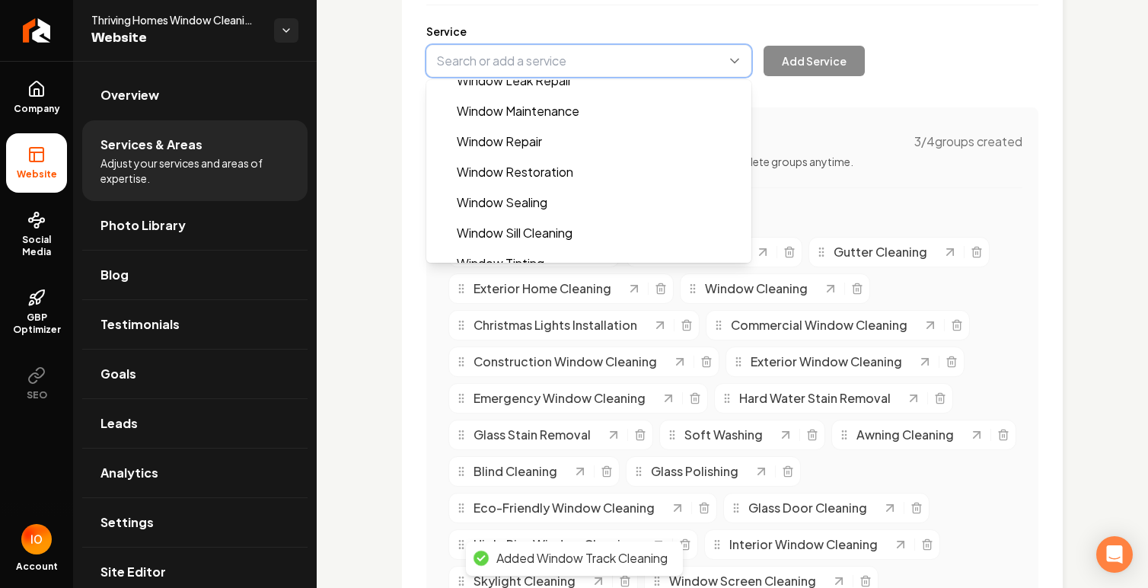
scroll to position [1340, 0]
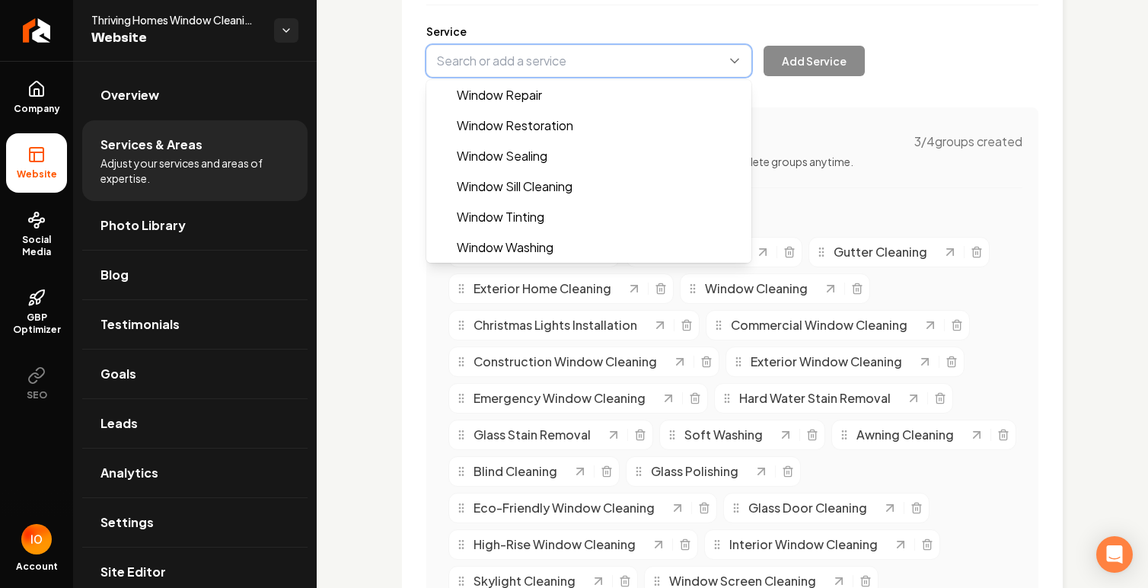
type input "Window Washing"
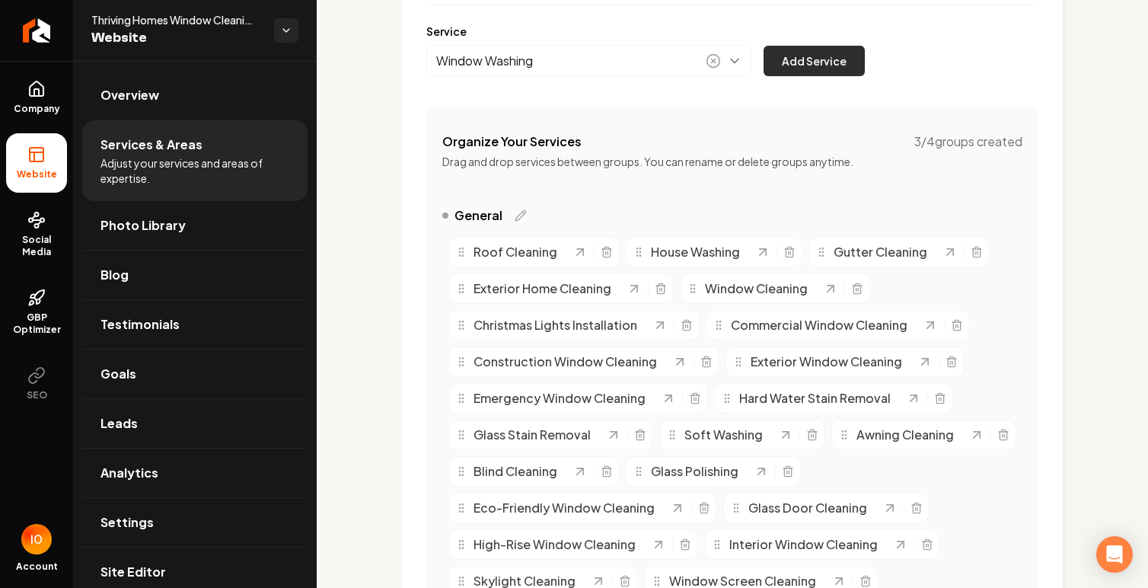
click at [808, 60] on button "Add Service" at bounding box center [814, 61] width 101 height 30
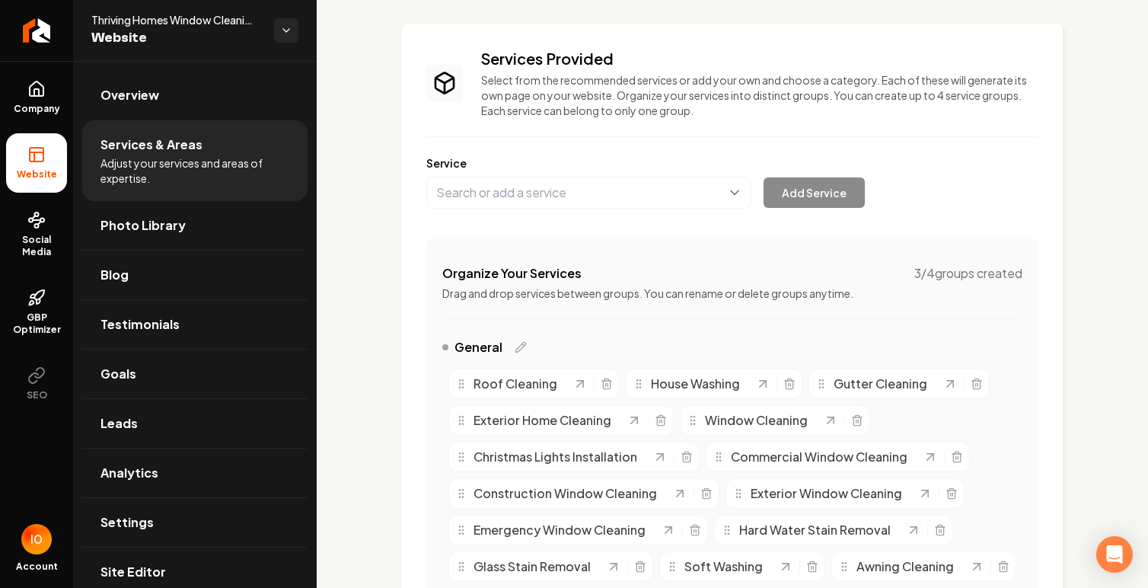
scroll to position [0, 0]
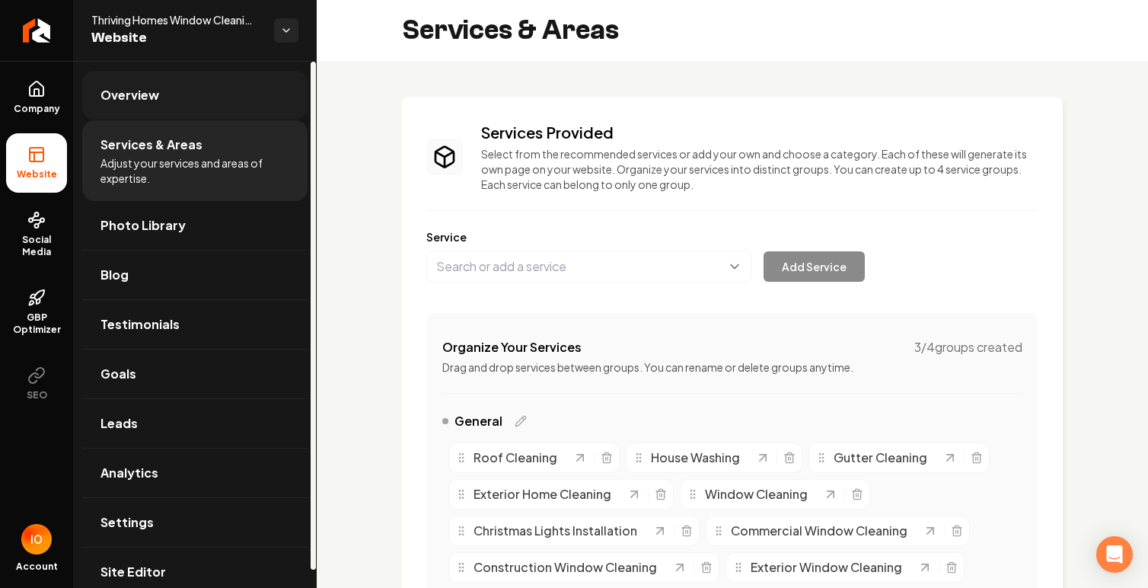
click at [172, 97] on link "Overview" at bounding box center [194, 95] width 225 height 49
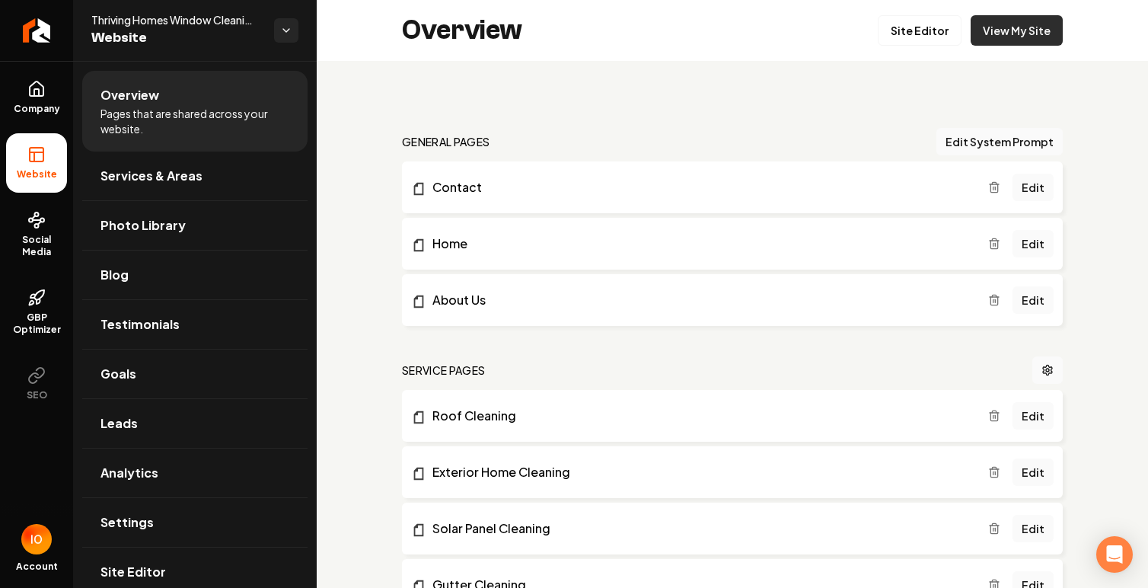
click at [1012, 30] on link "View My Site" at bounding box center [1017, 30] width 92 height 30
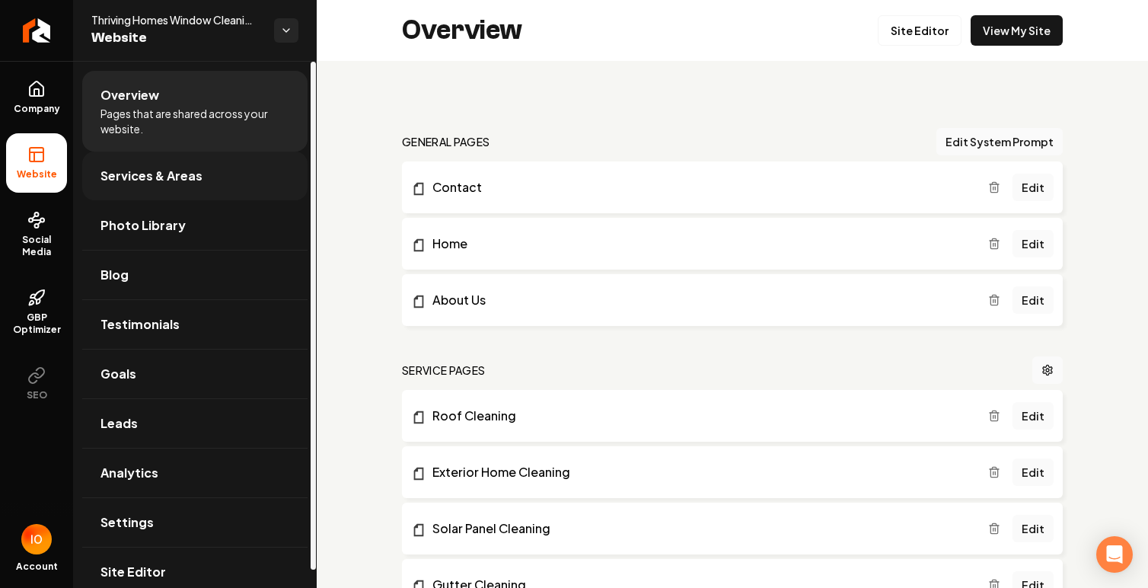
click at [148, 177] on span "Services & Areas" at bounding box center [151, 176] width 102 height 18
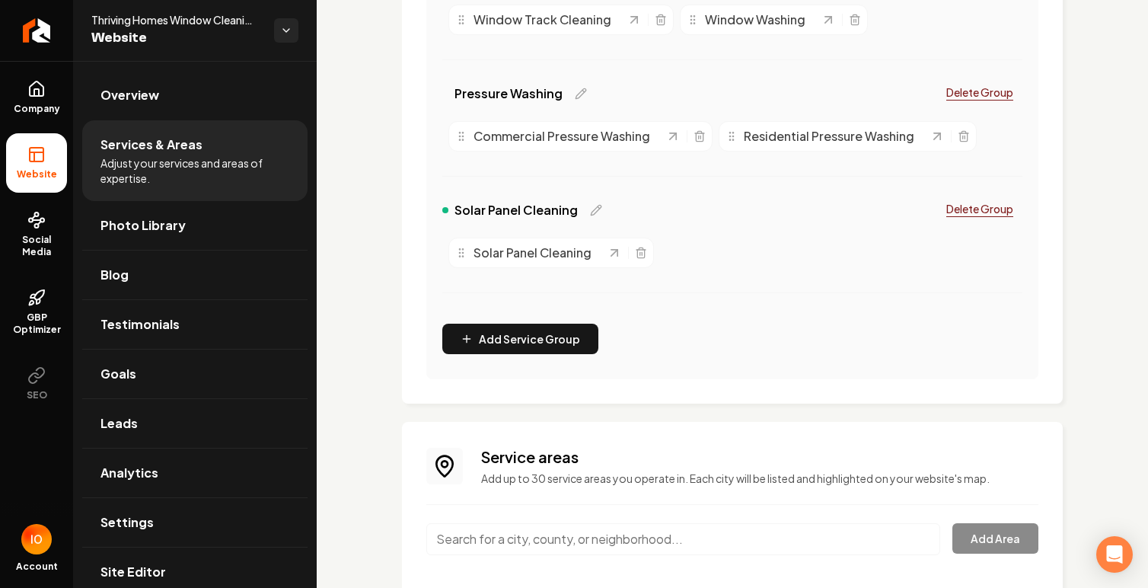
scroll to position [786, 0]
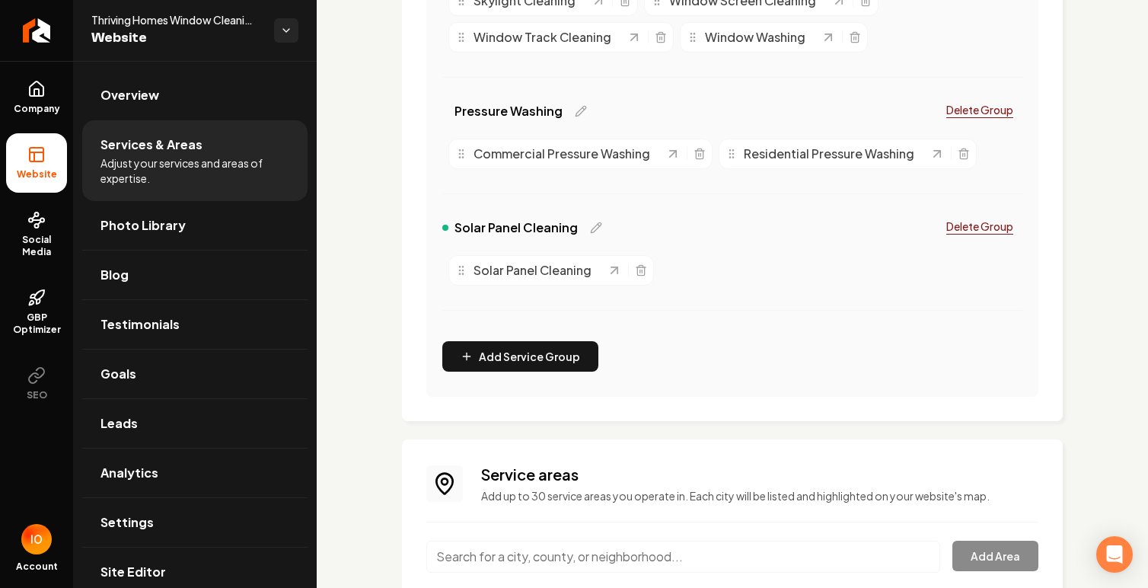
click at [990, 222] on p "Delete Group" at bounding box center [979, 225] width 67 height 15
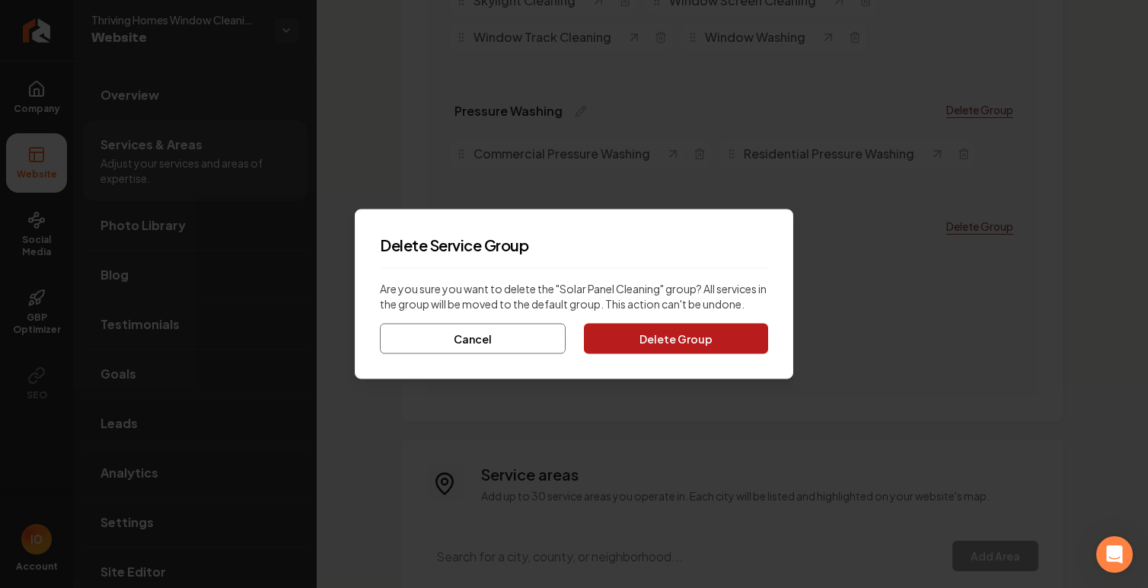
click at [661, 341] on button "Delete Group" at bounding box center [676, 339] width 184 height 30
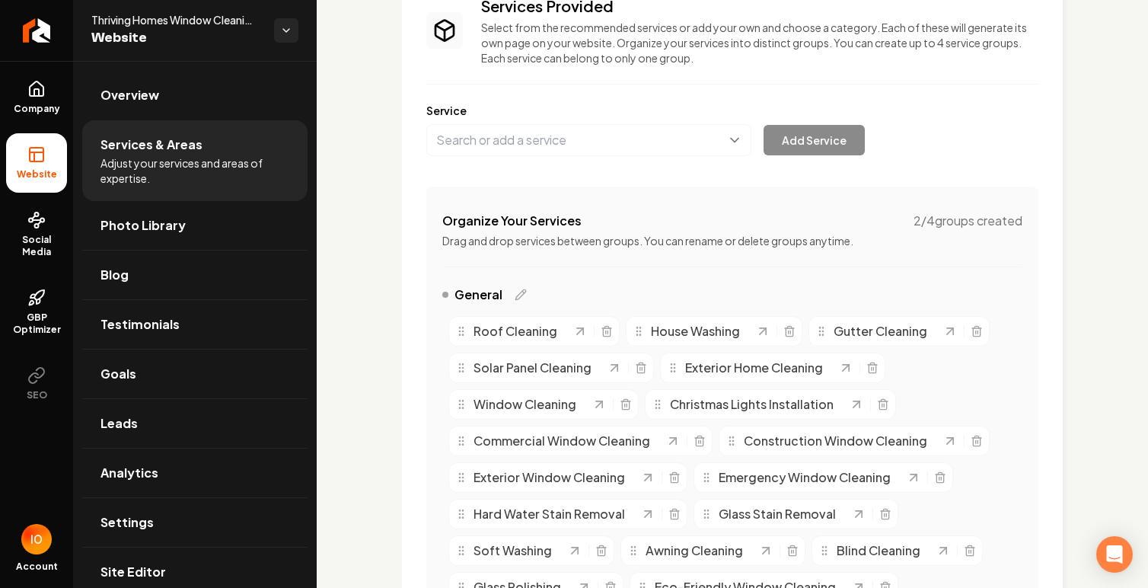
scroll to position [0, 0]
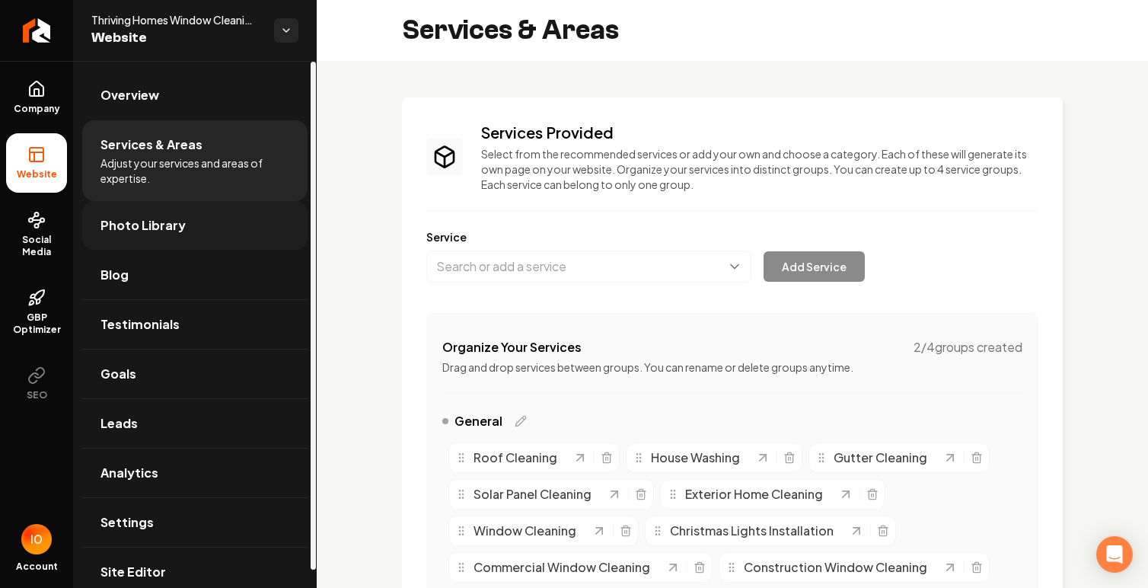
click at [203, 230] on link "Photo Library" at bounding box center [194, 225] width 225 height 49
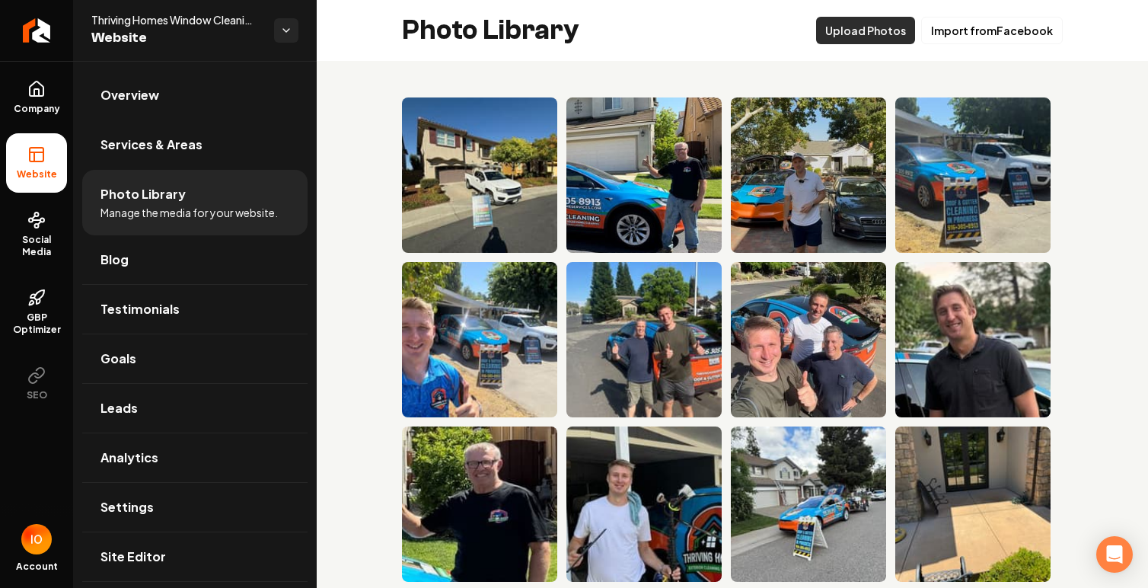
click at [886, 37] on button "Upload Photos" at bounding box center [865, 30] width 99 height 27
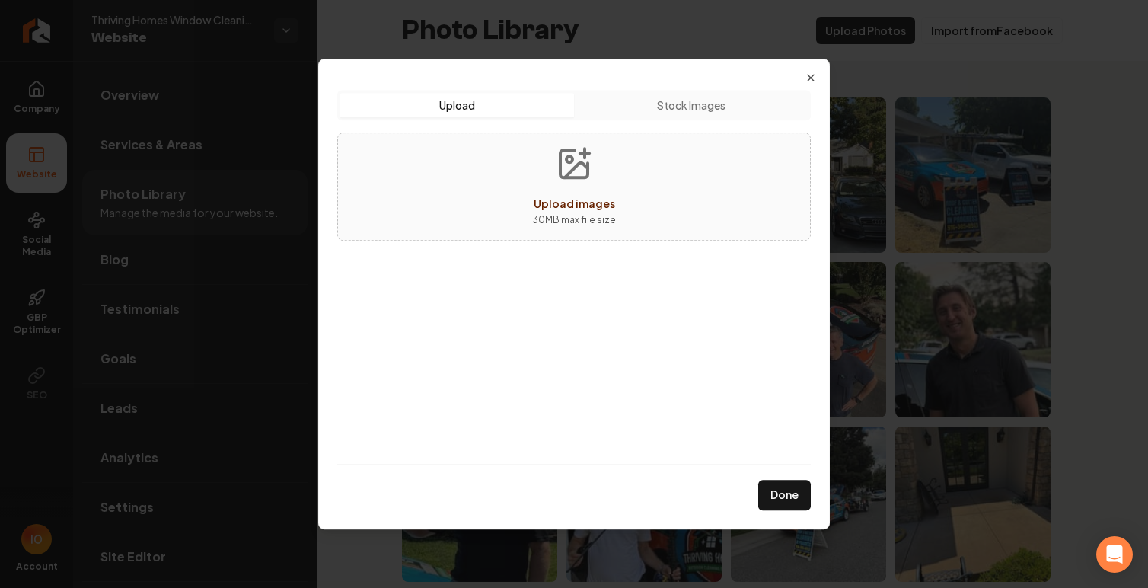
click at [604, 190] on button "Upload images 30 MB max file size" at bounding box center [574, 186] width 108 height 107
type input "**********"
click at [808, 78] on icon "button" at bounding box center [811, 78] width 12 height 12
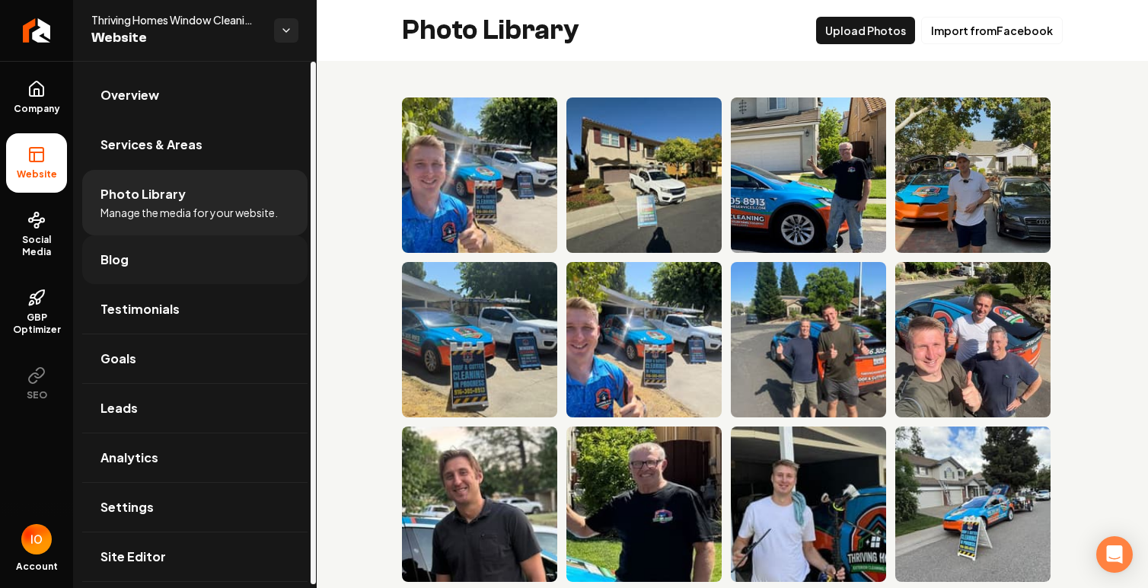
click at [173, 271] on link "Blog" at bounding box center [194, 259] width 225 height 49
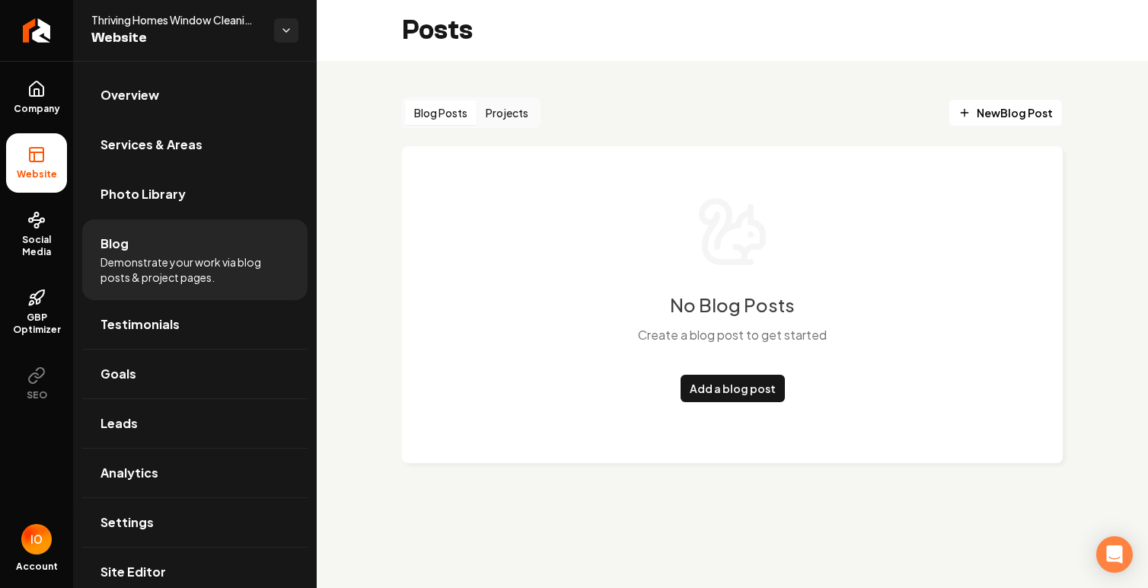
click at [512, 112] on button "Projects" at bounding box center [507, 112] width 61 height 24
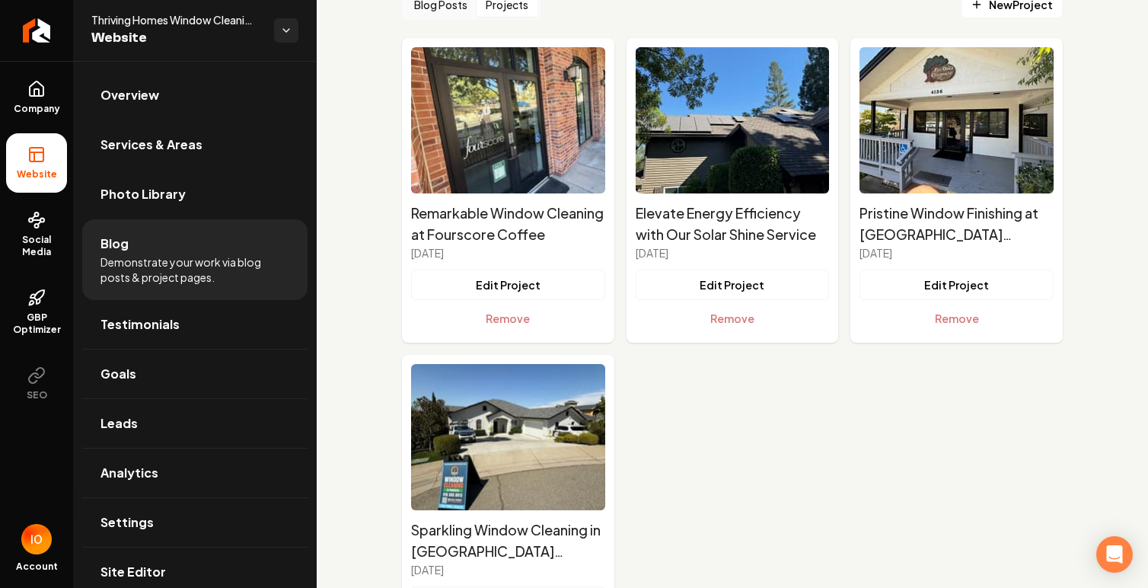
scroll to position [115, 0]
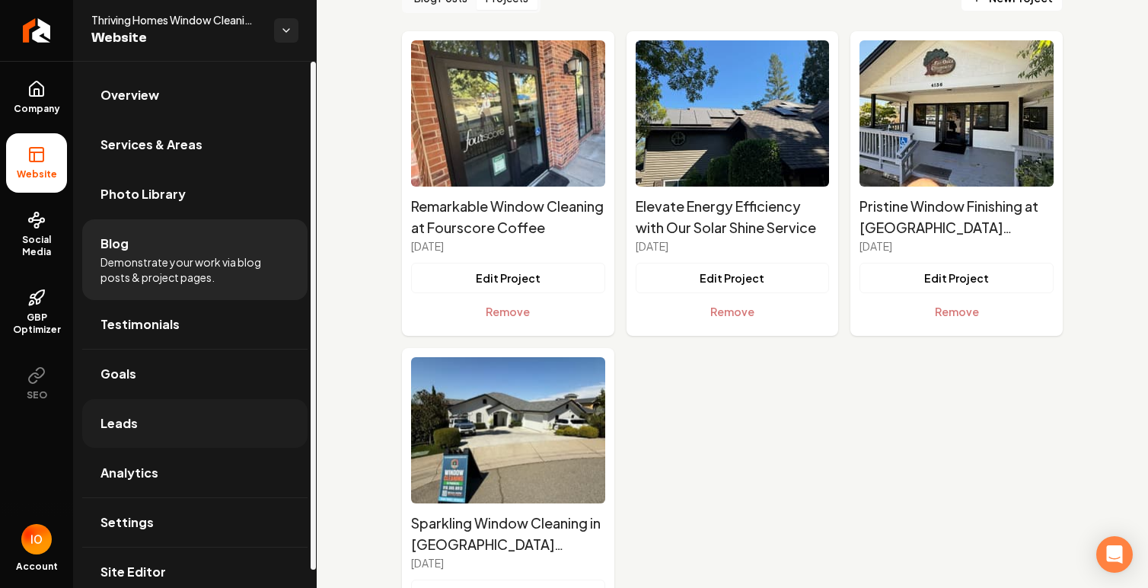
click at [150, 427] on link "Leads" at bounding box center [194, 423] width 225 height 49
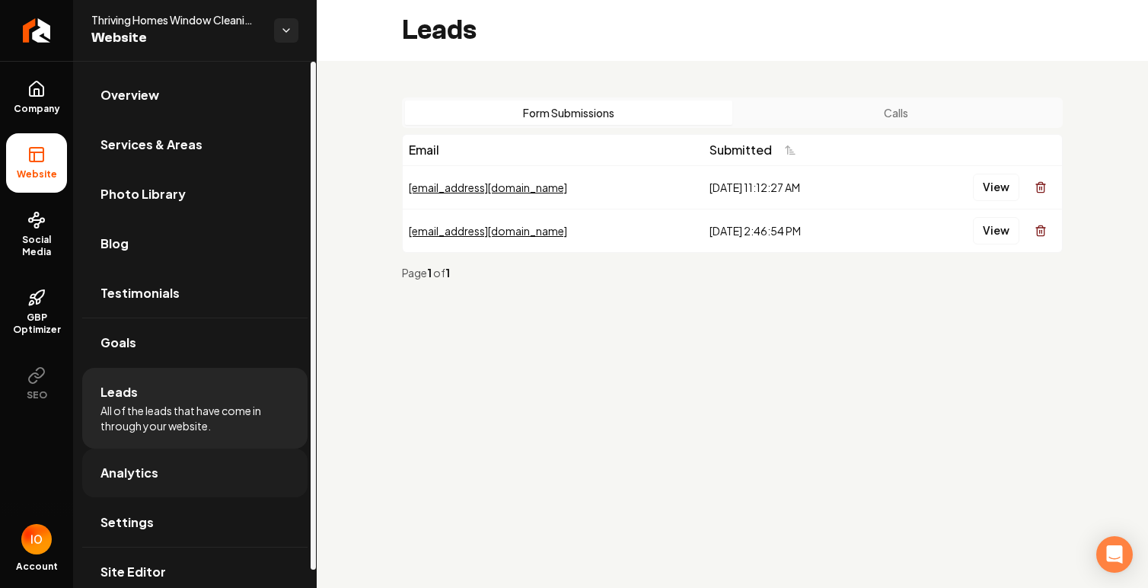
click at [155, 464] on span "Analytics" at bounding box center [129, 473] width 58 height 18
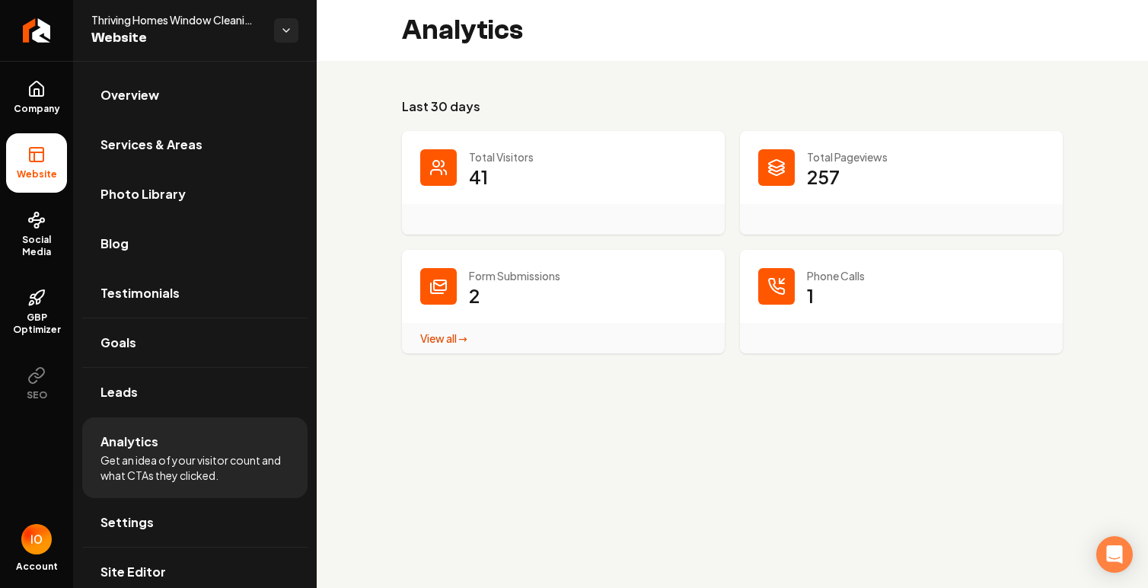
click at [789, 296] on div "Main content area" at bounding box center [776, 286] width 37 height 37
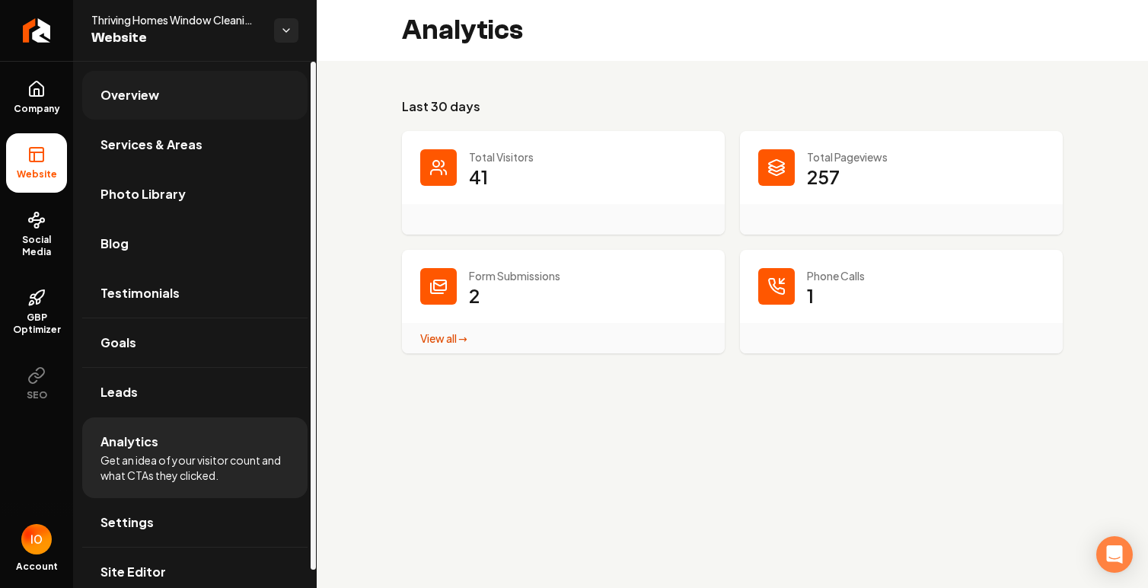
click at [179, 99] on link "Overview" at bounding box center [194, 95] width 225 height 49
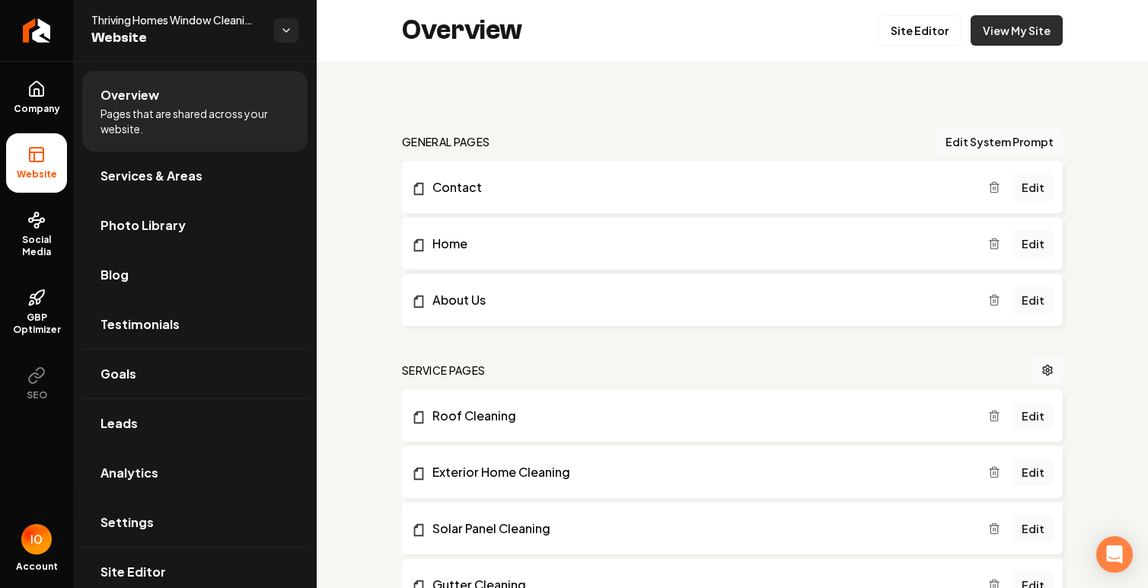
click at [1017, 30] on link "View My Site" at bounding box center [1017, 30] width 92 height 30
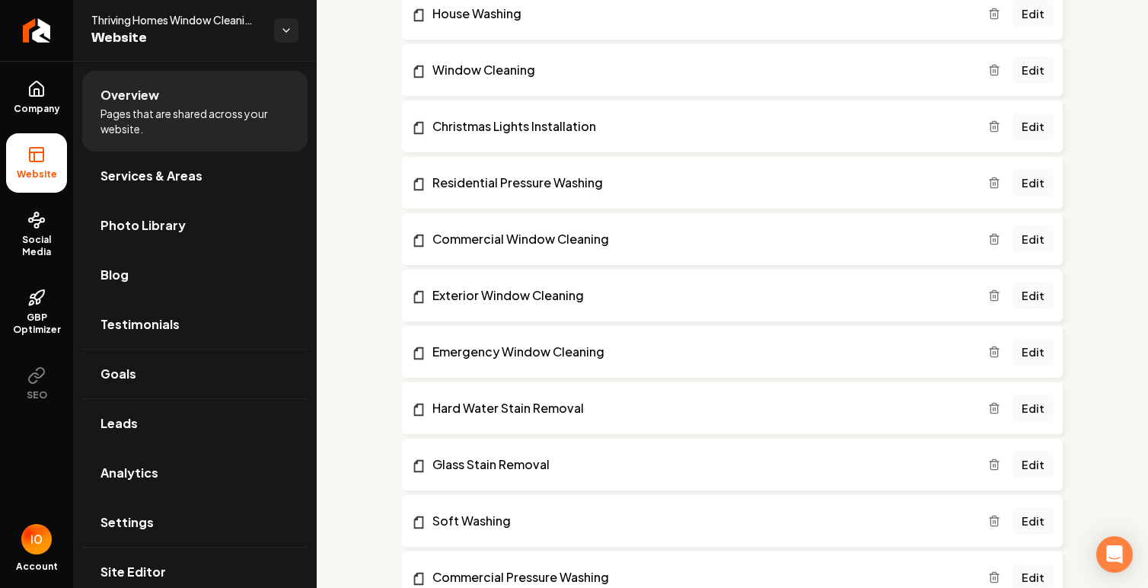
scroll to position [642, 0]
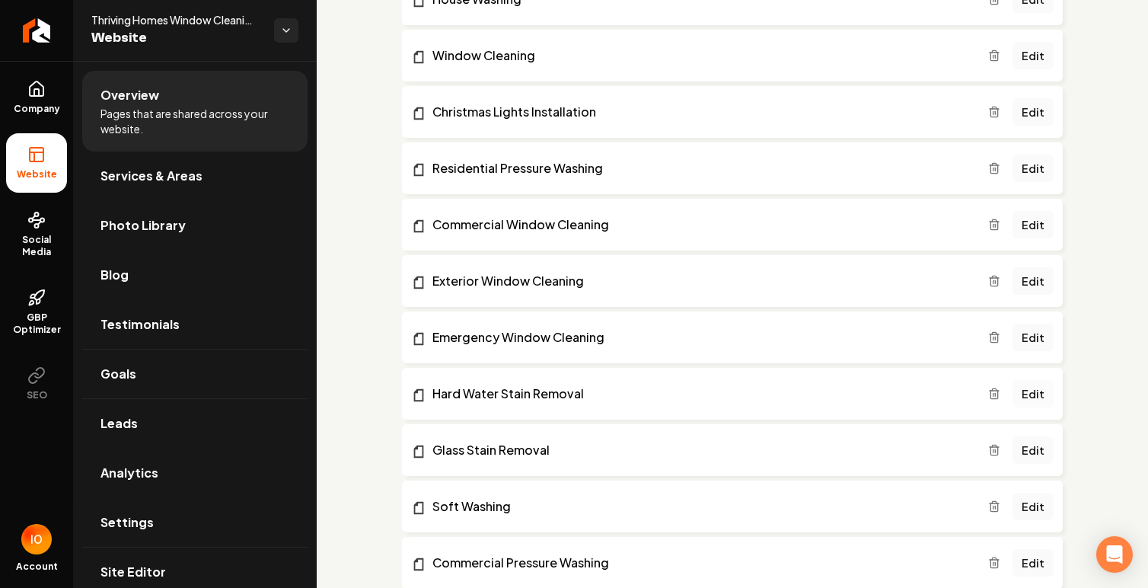
click at [1034, 394] on link "Edit" at bounding box center [1032, 393] width 41 height 27
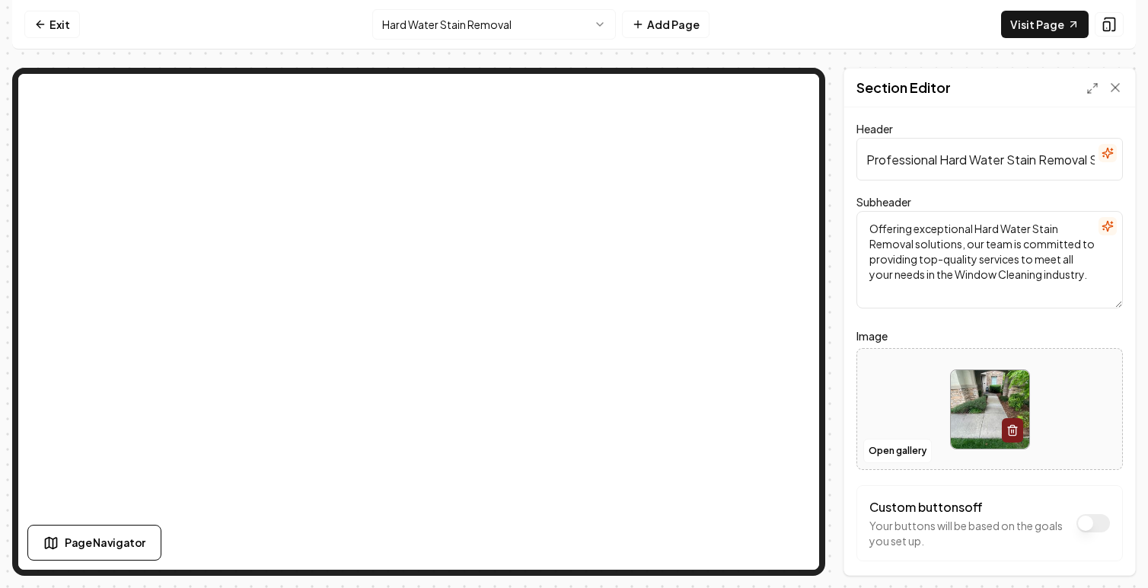
click at [903, 423] on div at bounding box center [989, 409] width 265 height 104
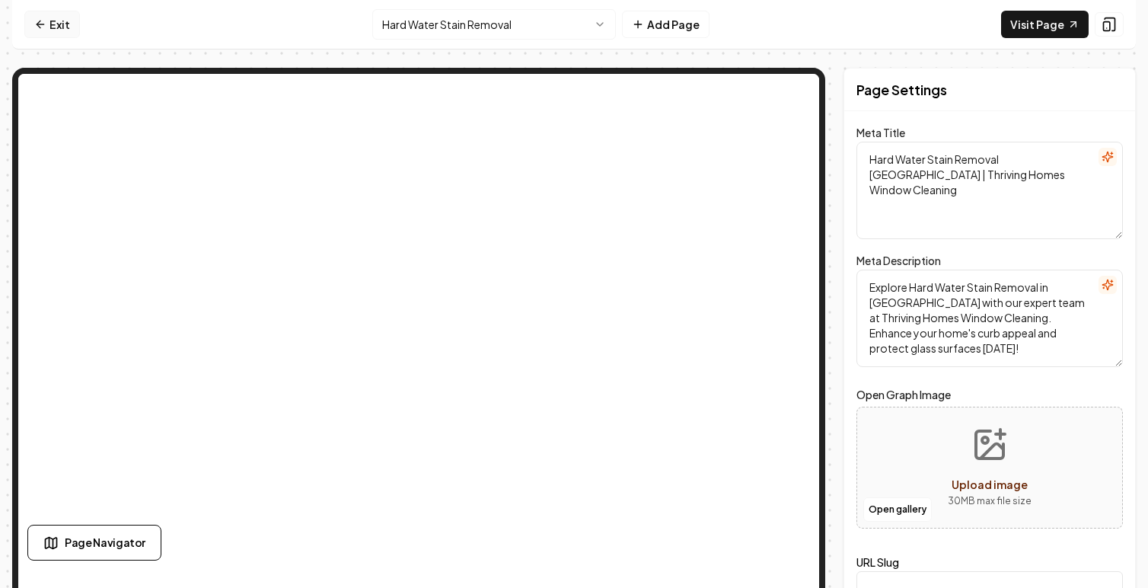
click at [56, 19] on link "Exit" at bounding box center [52, 24] width 56 height 27
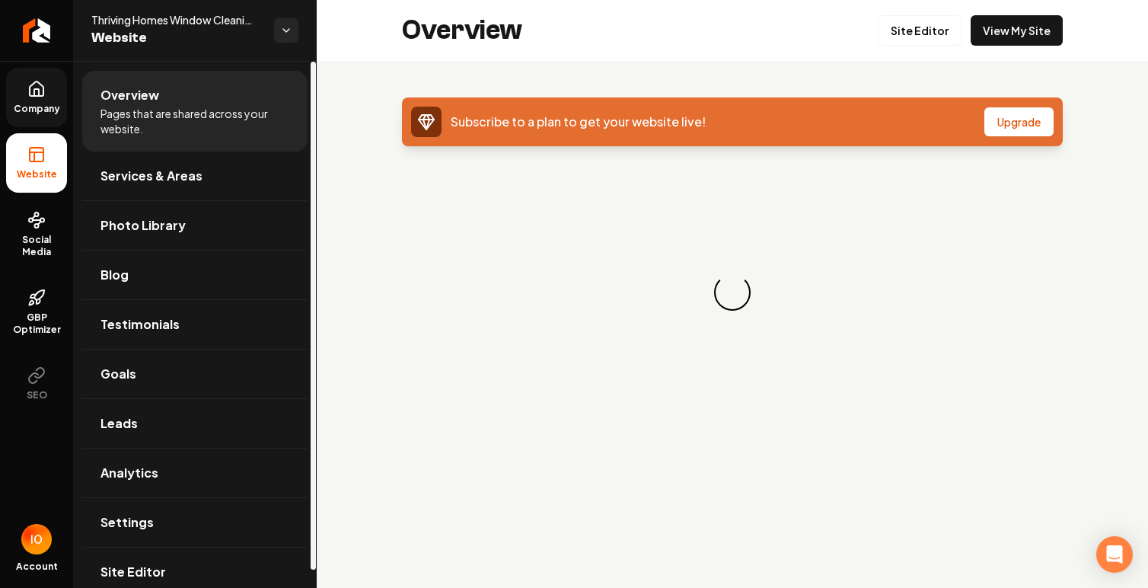
click at [44, 98] on link "Company" at bounding box center [36, 97] width 61 height 59
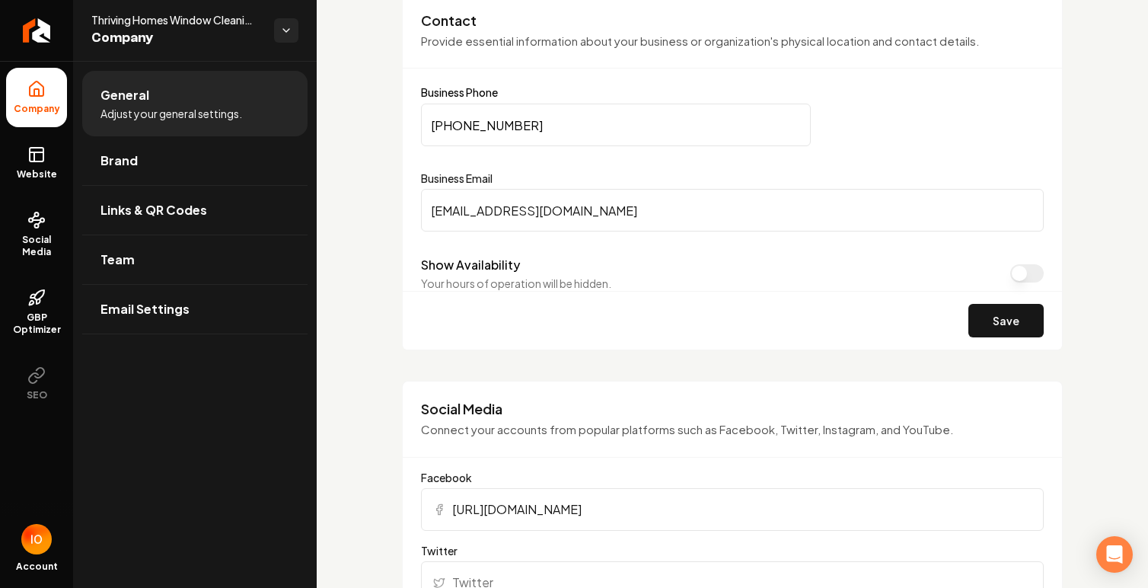
scroll to position [684, 0]
click at [40, 226] on icon at bounding box center [36, 220] width 18 height 18
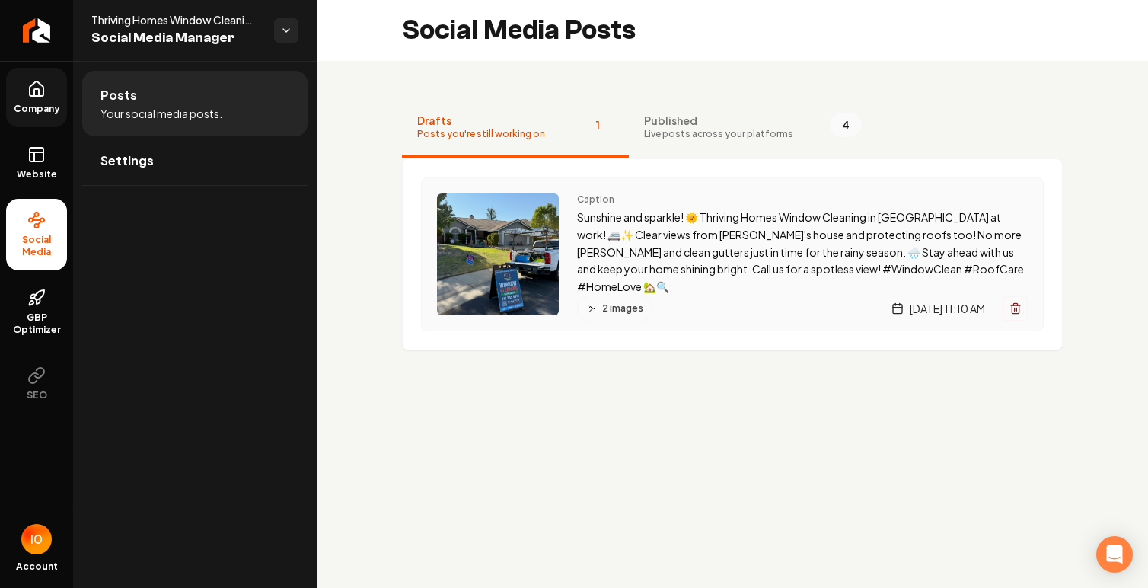
click at [709, 242] on p "Sunshine and sparkle! 🌞 Thriving Homes Window Cleaning in [GEOGRAPHIC_DATA] at …" at bounding box center [802, 252] width 451 height 87
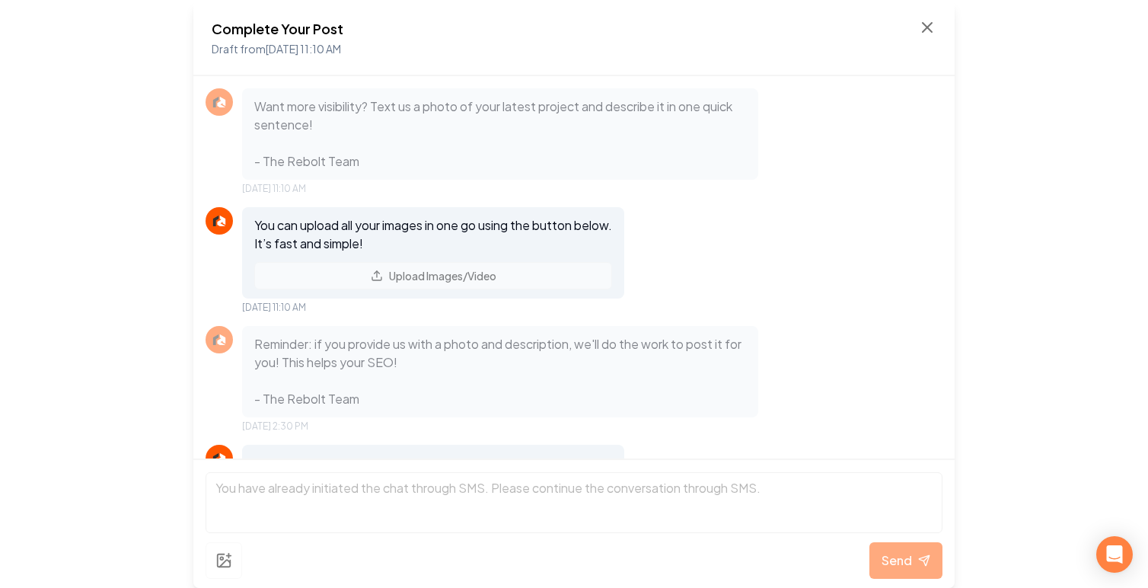
scroll to position [921, 0]
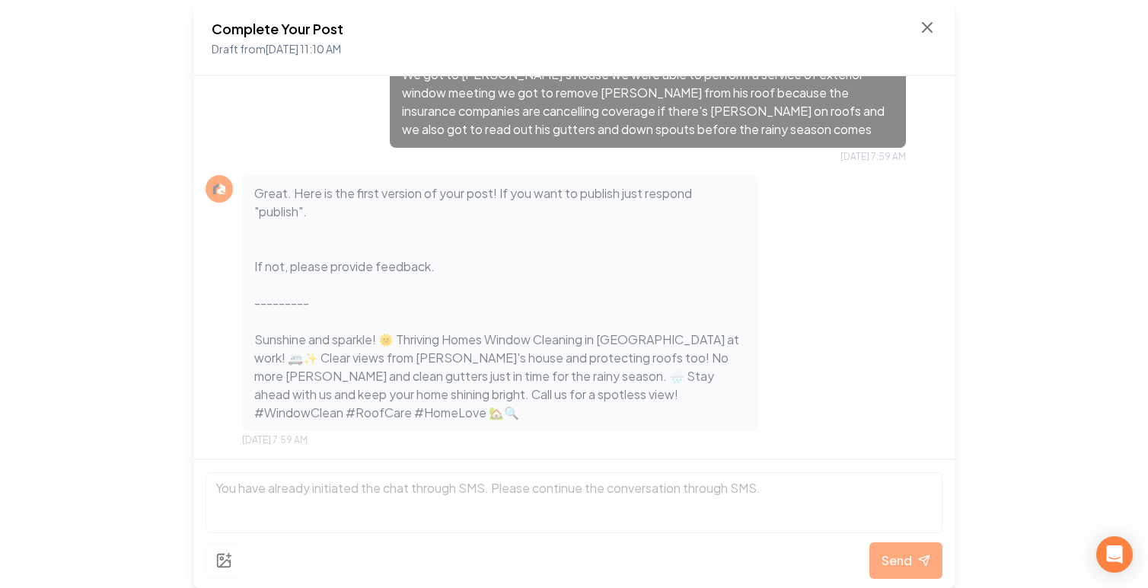
click at [890, 558] on div "Send" at bounding box center [574, 560] width 737 height 37
click at [668, 353] on p "Great. Here is the first version of your post! If you want to publish just resp…" at bounding box center [500, 302] width 492 height 237
click at [681, 386] on p "Great. Here is the first version of your post! If you want to publish just resp…" at bounding box center [500, 302] width 492 height 237
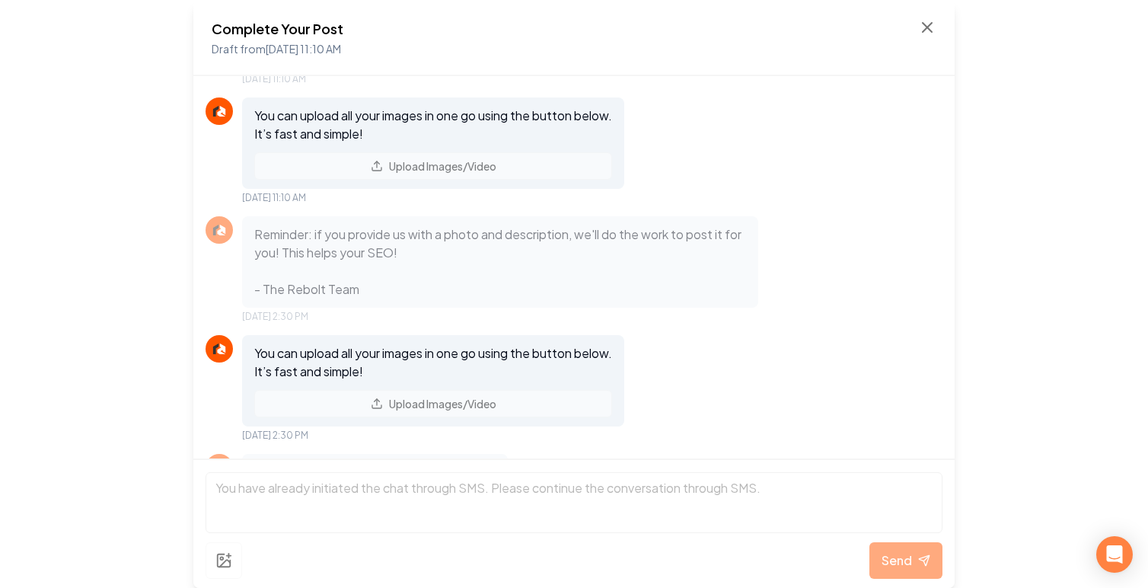
scroll to position [15, 0]
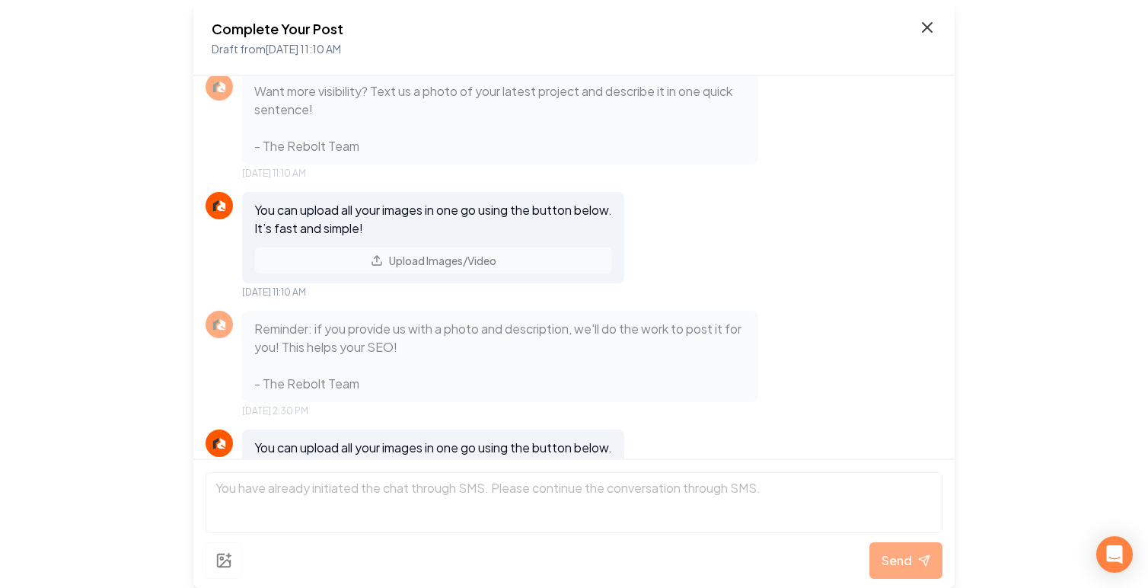
click at [931, 30] on icon at bounding box center [927, 27] width 18 height 18
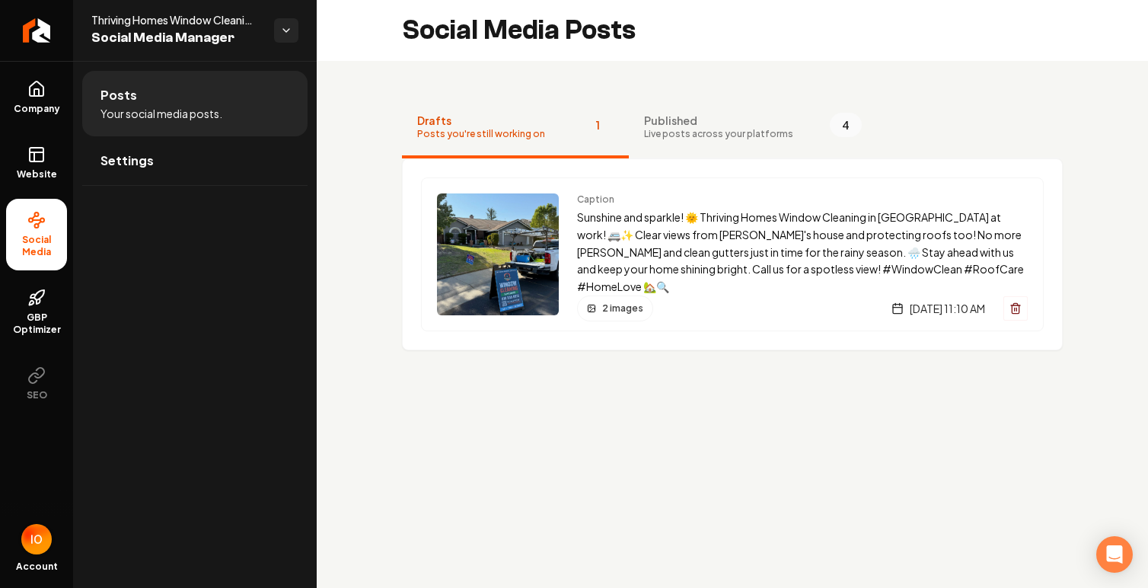
click at [40, 528] on img "Open user button" at bounding box center [36, 539] width 30 height 30
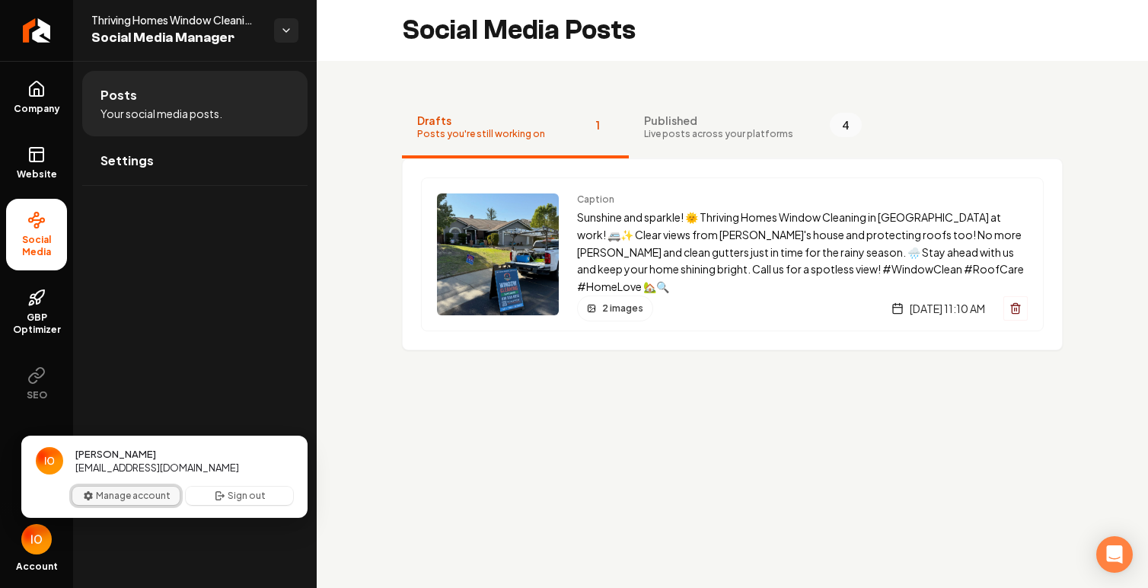
click at [127, 494] on button "Manage account" at bounding box center [125, 495] width 107 height 18
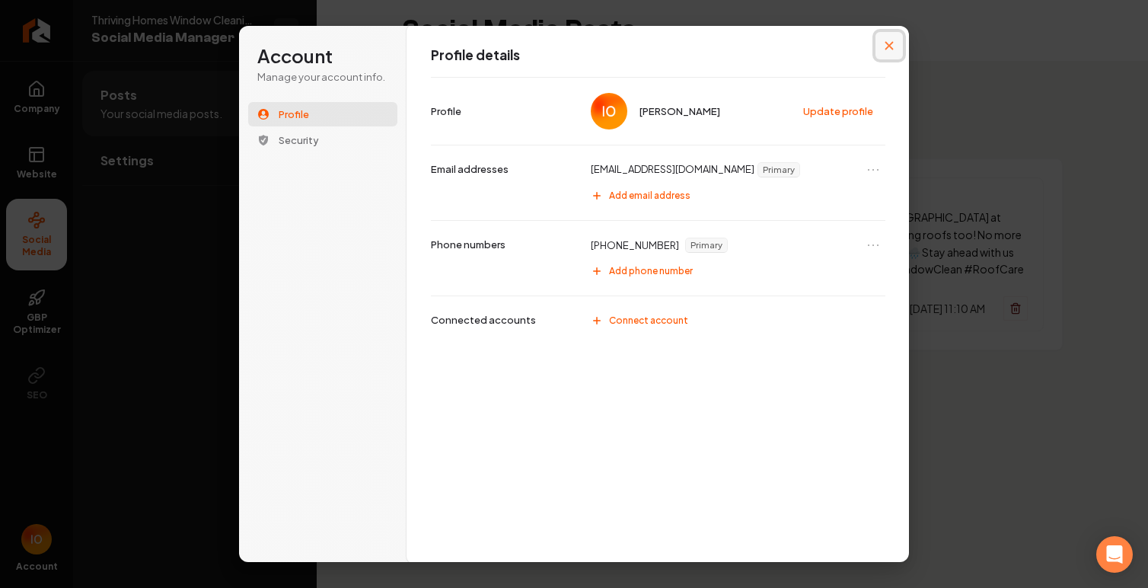
click at [889, 43] on icon "Close modal" at bounding box center [889, 45] width 9 height 9
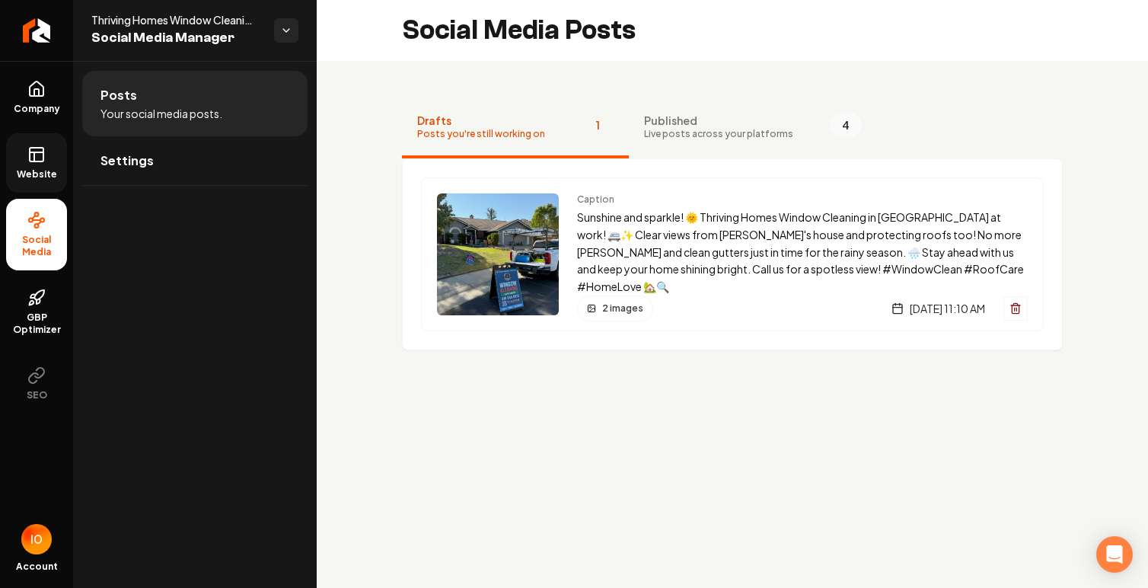
click at [43, 165] on link "Website" at bounding box center [36, 162] width 61 height 59
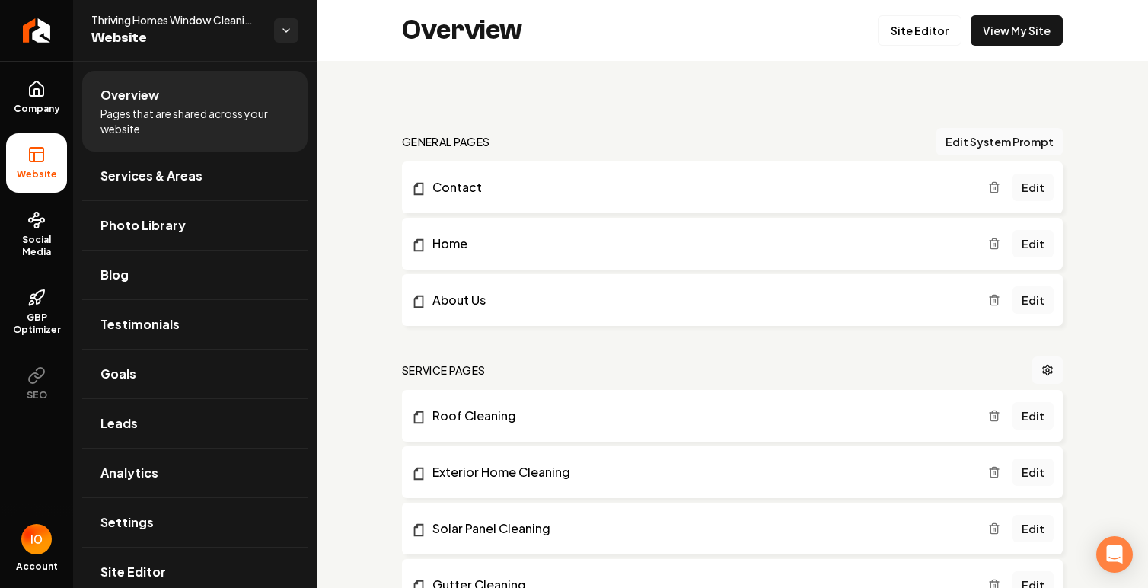
click at [470, 183] on link "Contact" at bounding box center [699, 187] width 577 height 18
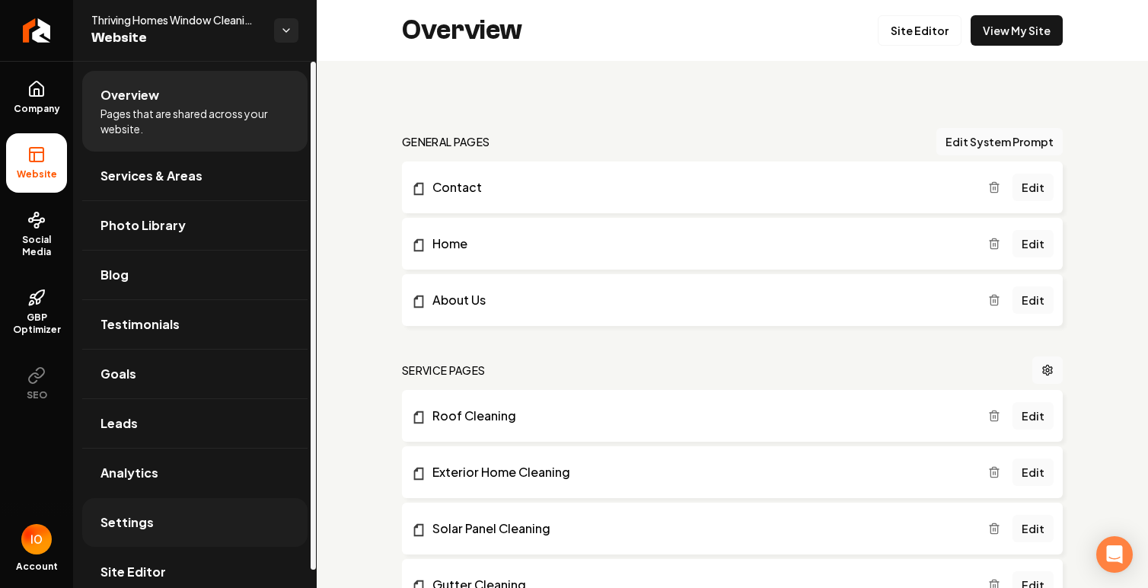
click at [154, 508] on link "Settings" at bounding box center [194, 522] width 225 height 49
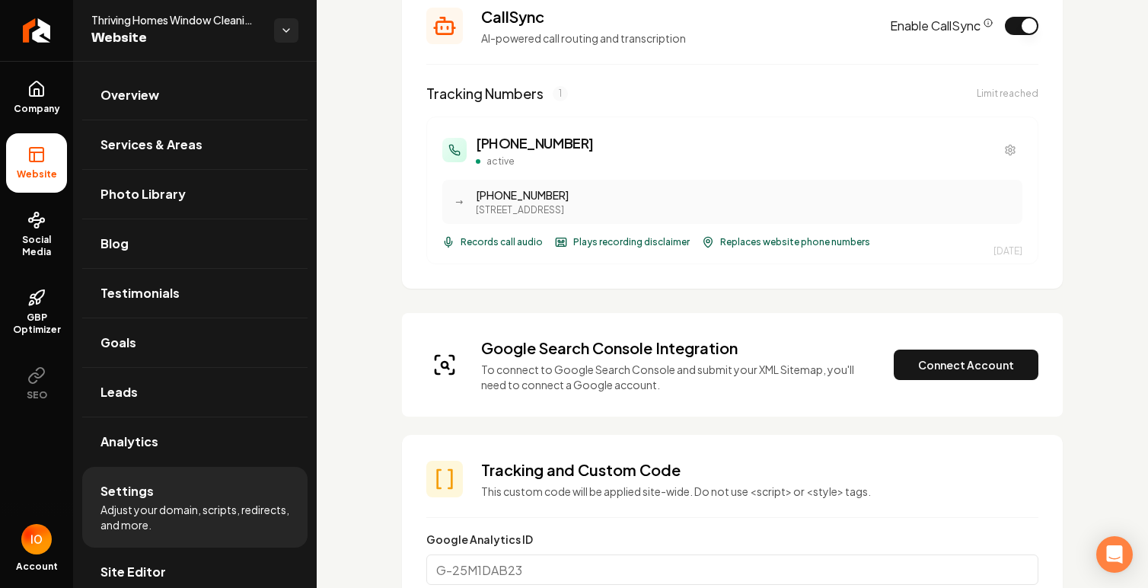
scroll to position [364, 0]
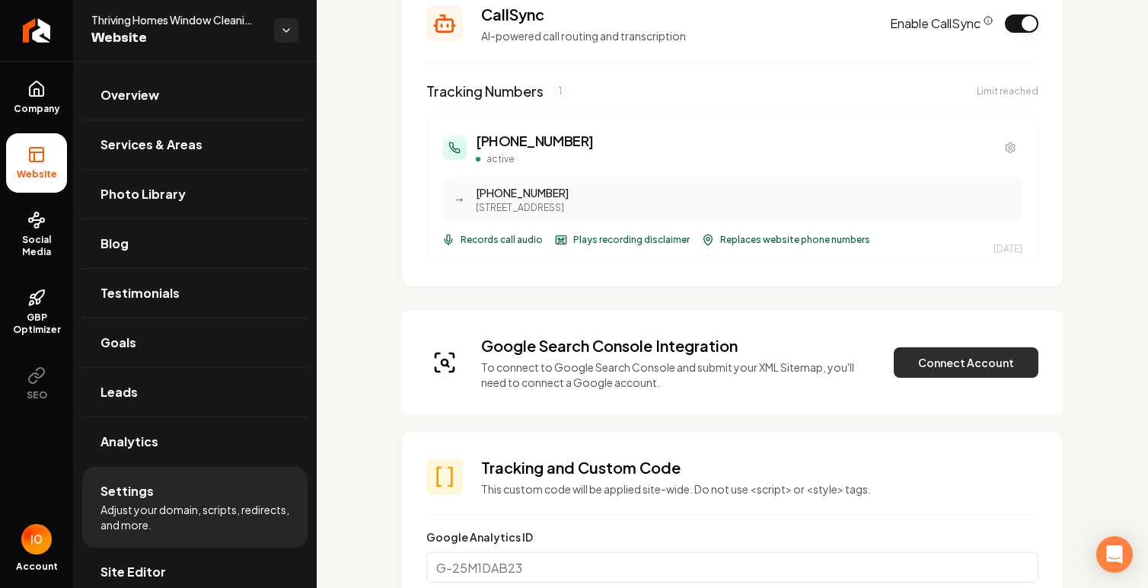
click at [939, 357] on button "Connect Account" at bounding box center [966, 362] width 145 height 30
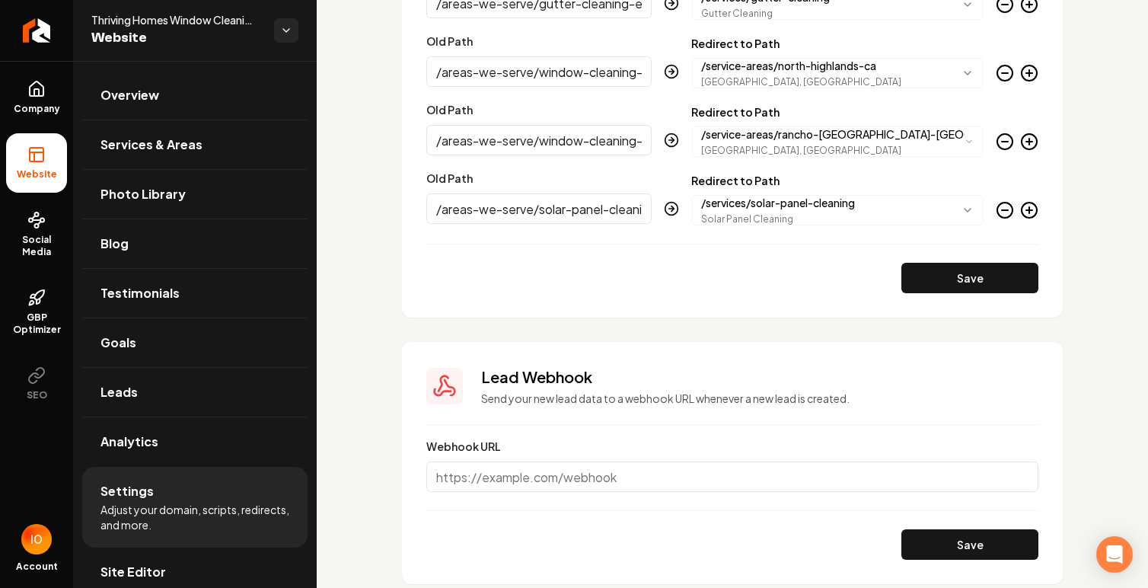
scroll to position [3104, 0]
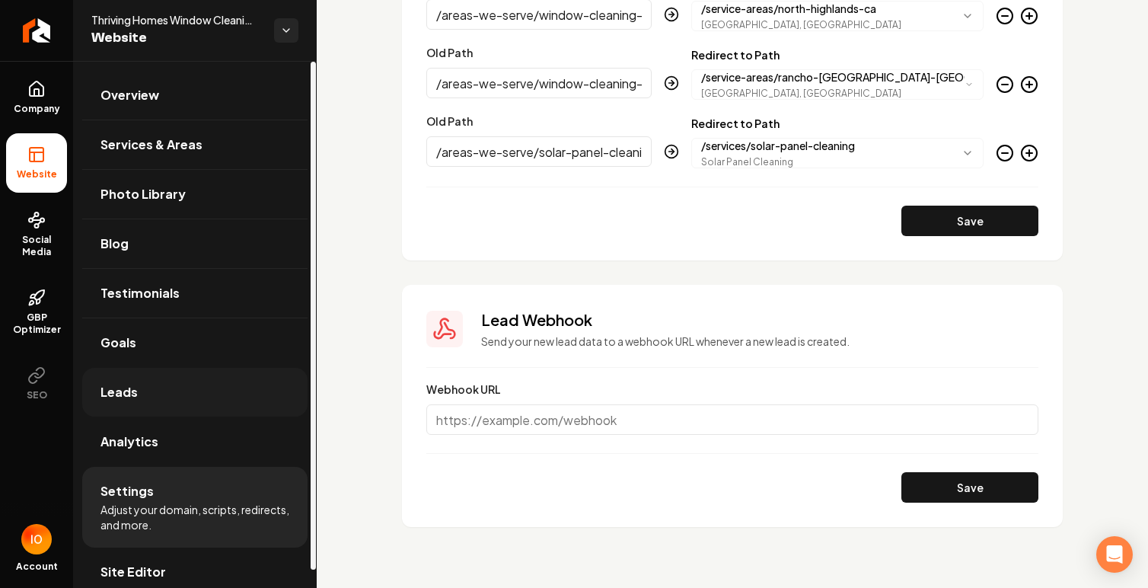
click at [149, 391] on link "Leads" at bounding box center [194, 392] width 225 height 49
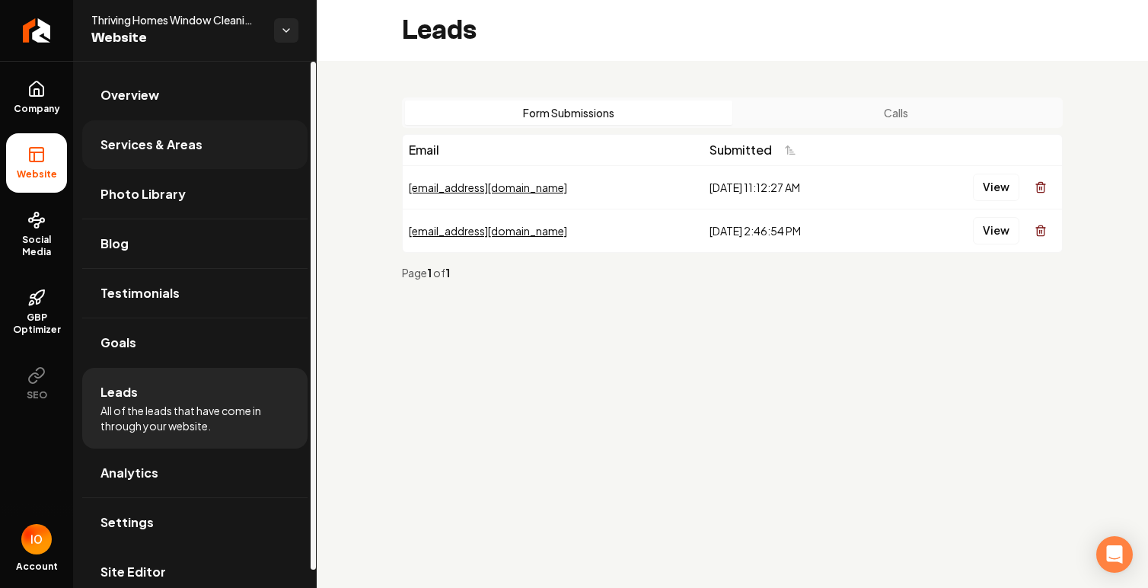
click at [191, 145] on span "Services & Areas" at bounding box center [151, 144] width 102 height 18
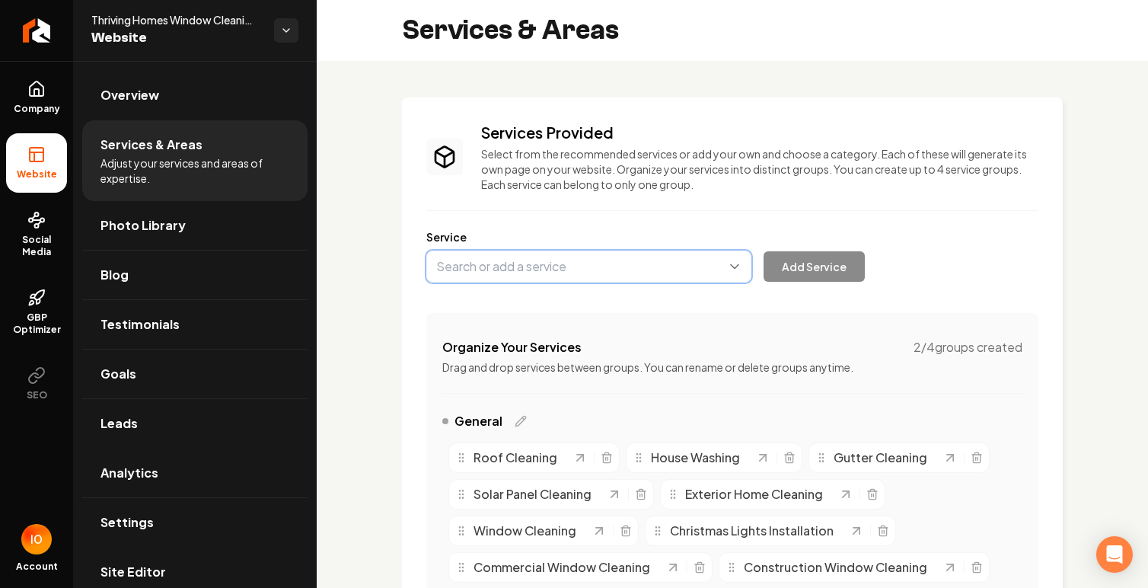
click at [510, 274] on button "Main content area" at bounding box center [588, 266] width 325 height 32
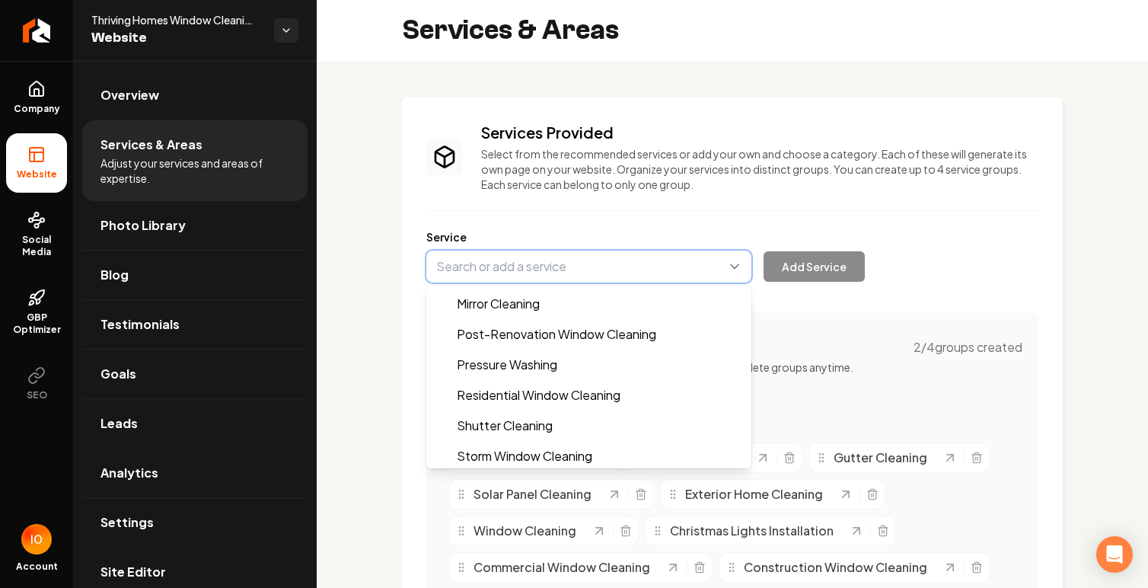
scroll to position [730, 0]
type input "Post-Renovation Window Cleaning"
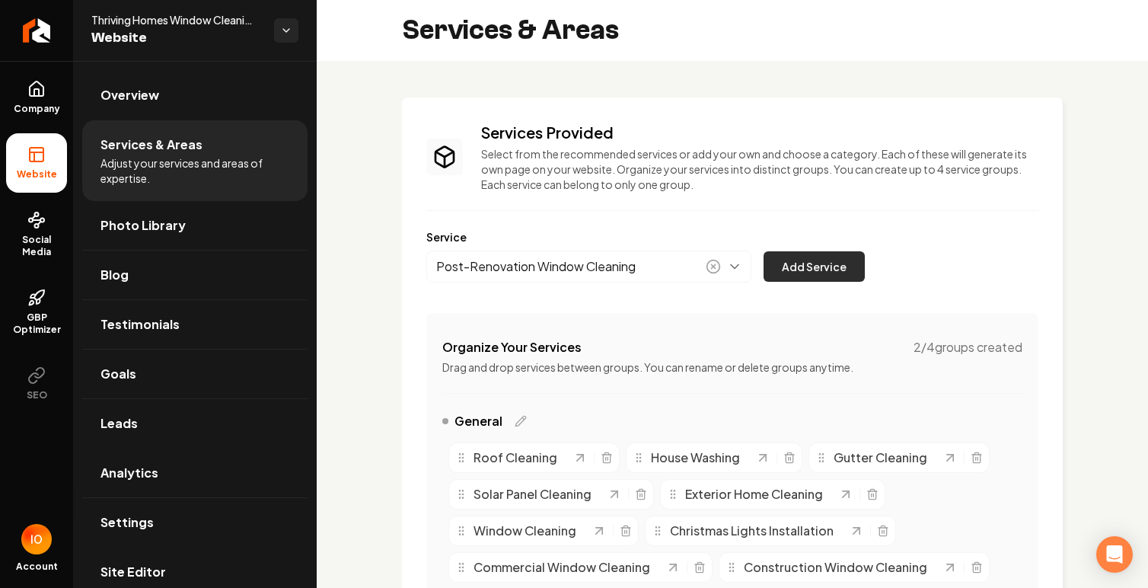
click at [827, 264] on button "Add Service" at bounding box center [814, 266] width 101 height 30
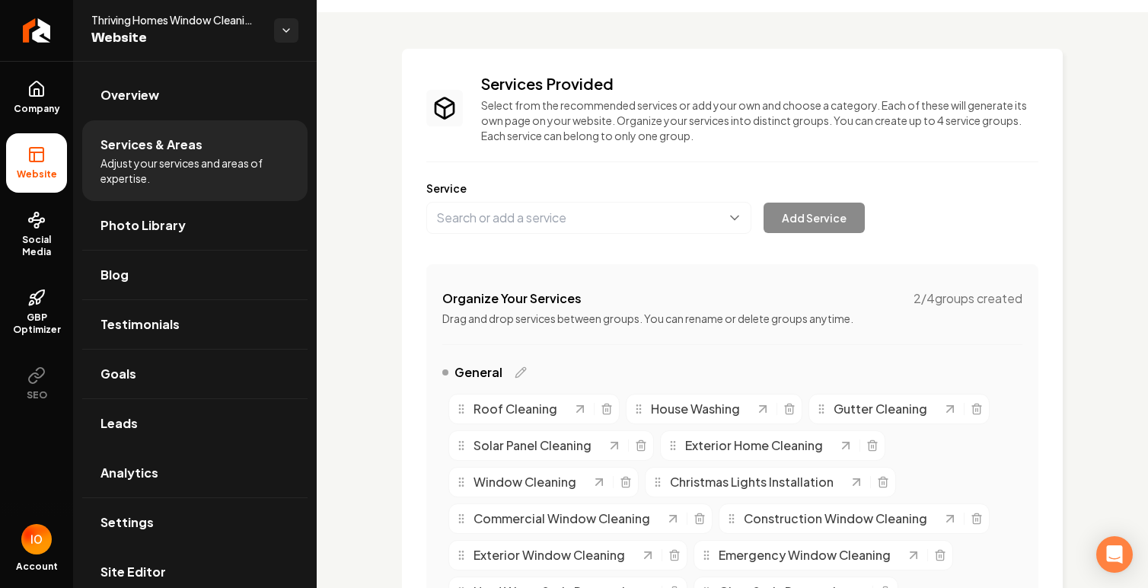
scroll to position [0, 0]
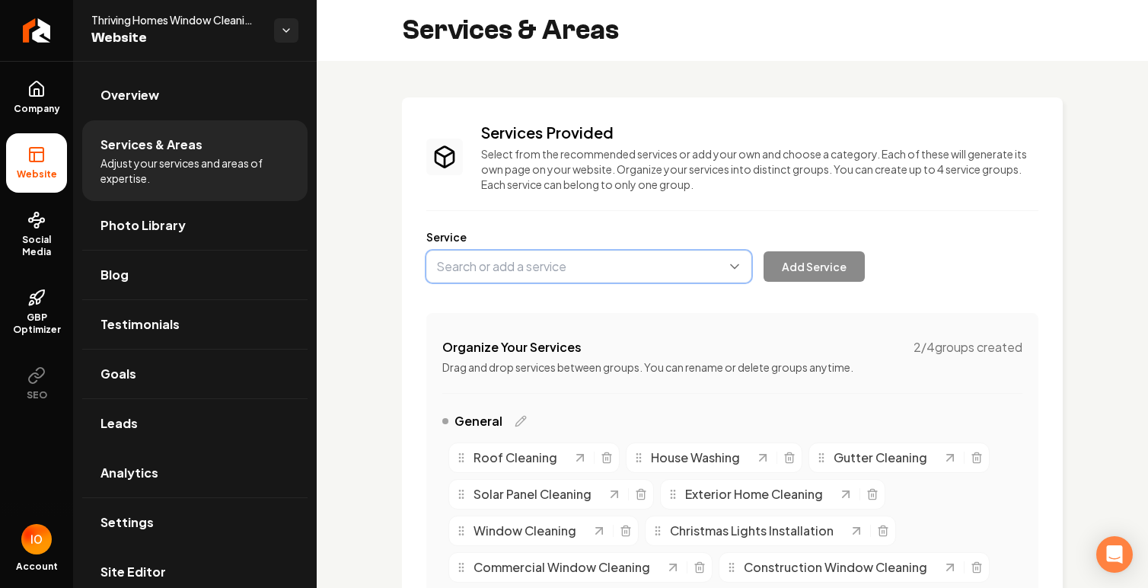
click at [665, 263] on button "Main content area" at bounding box center [588, 266] width 325 height 32
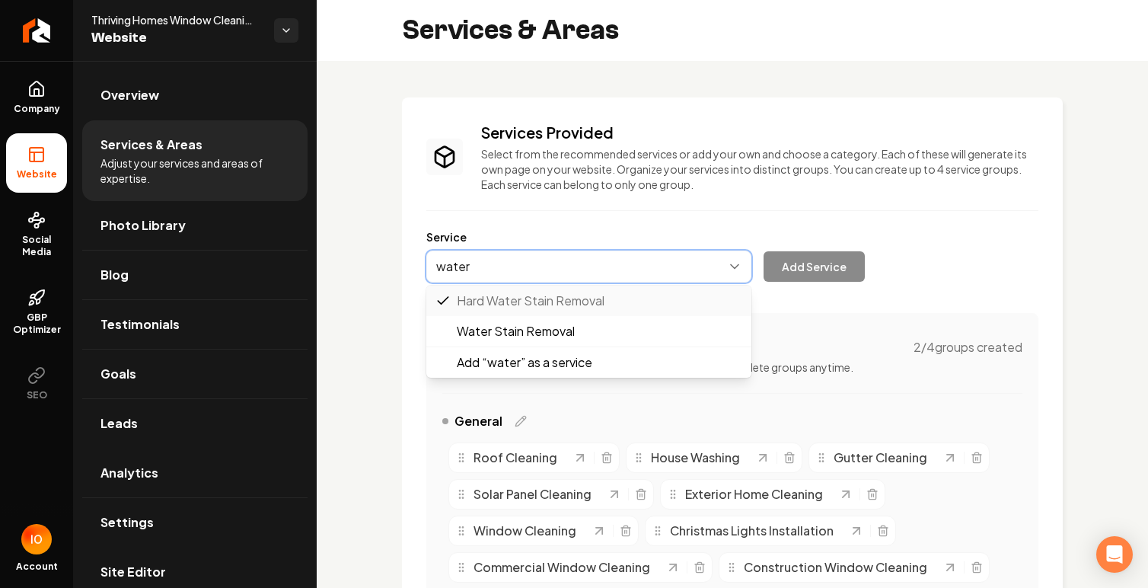
type input "water"
